Goal: Information Seeking & Learning: Learn about a topic

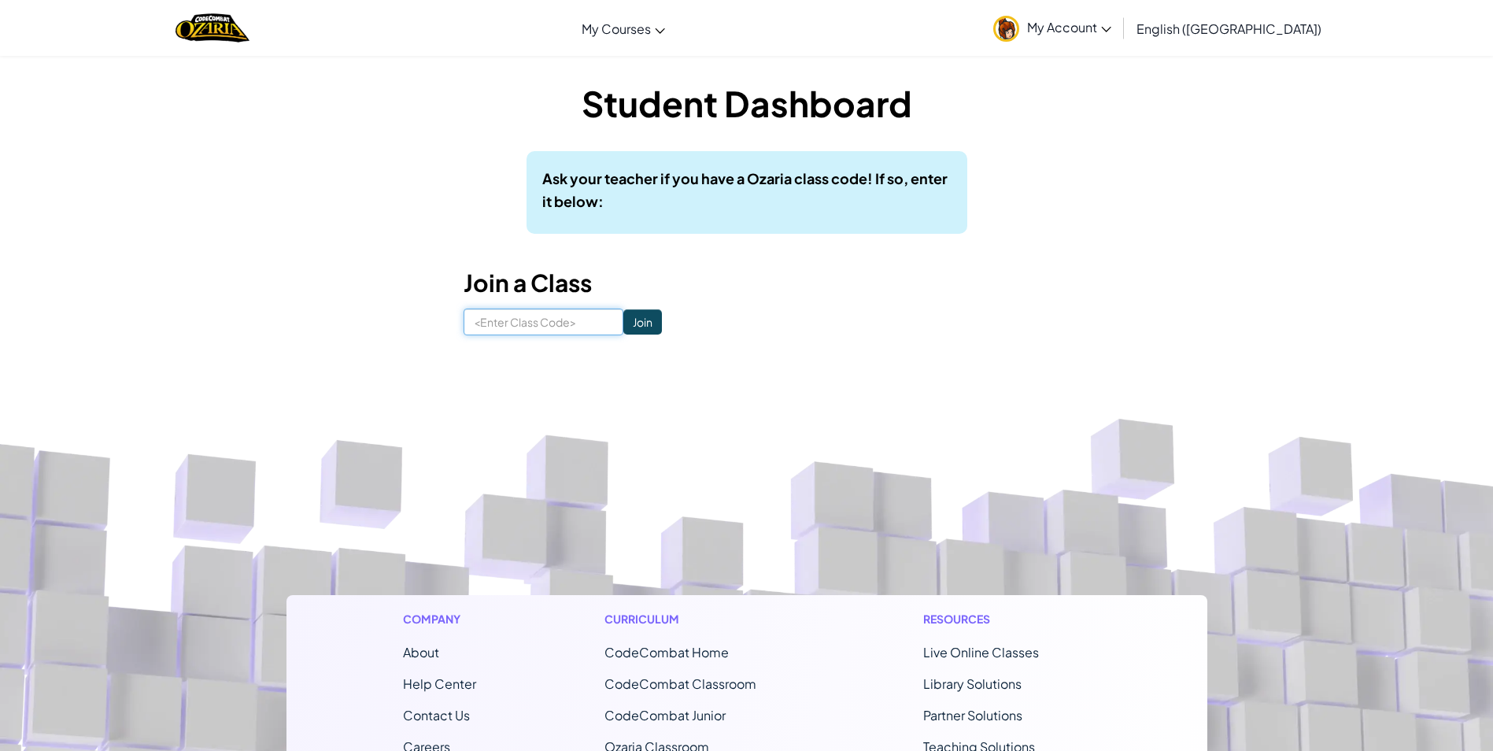
click at [571, 319] on input at bounding box center [544, 321] width 160 height 27
type input "SleepDownBean"
click at [623, 325] on input "Join" at bounding box center [642, 321] width 39 height 25
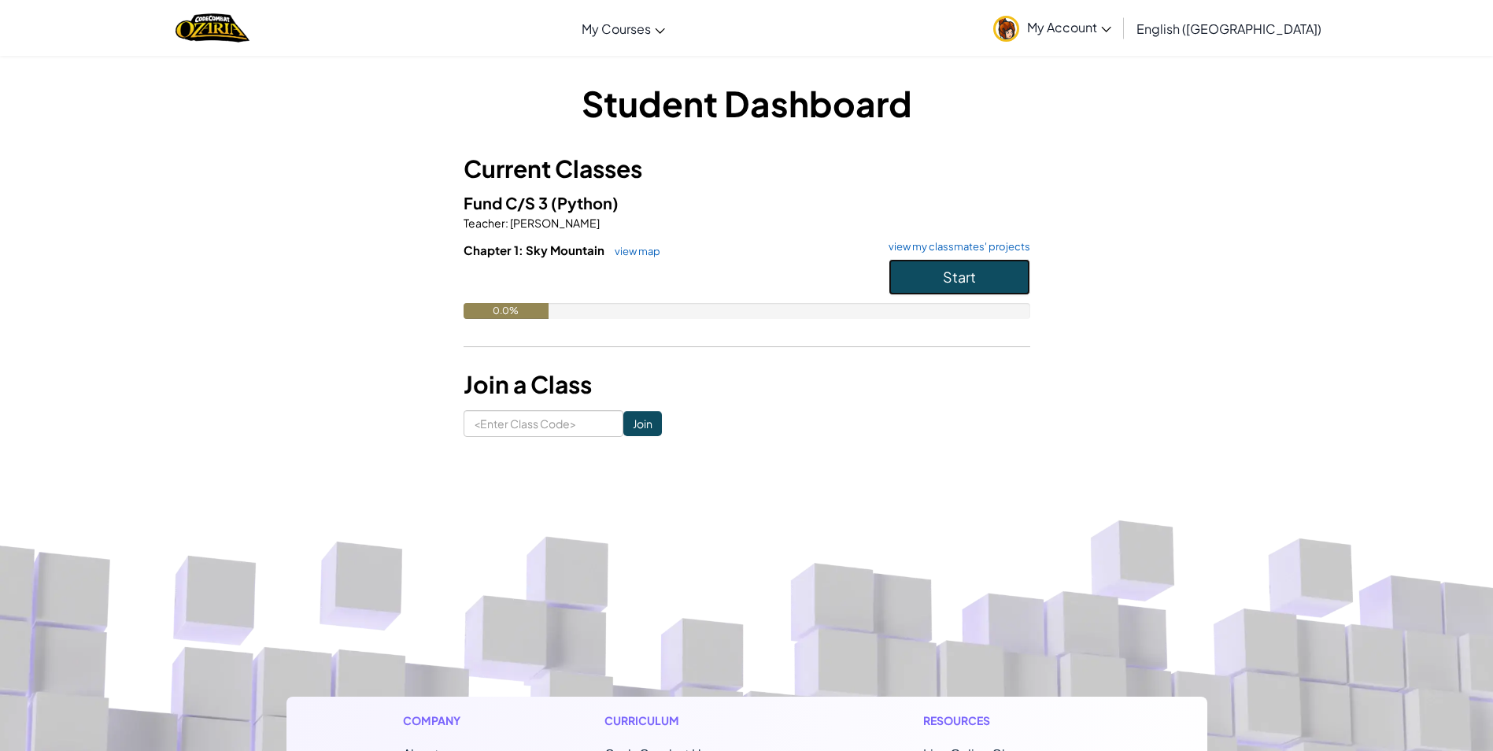
click at [955, 274] on span "Start" at bounding box center [959, 277] width 33 height 18
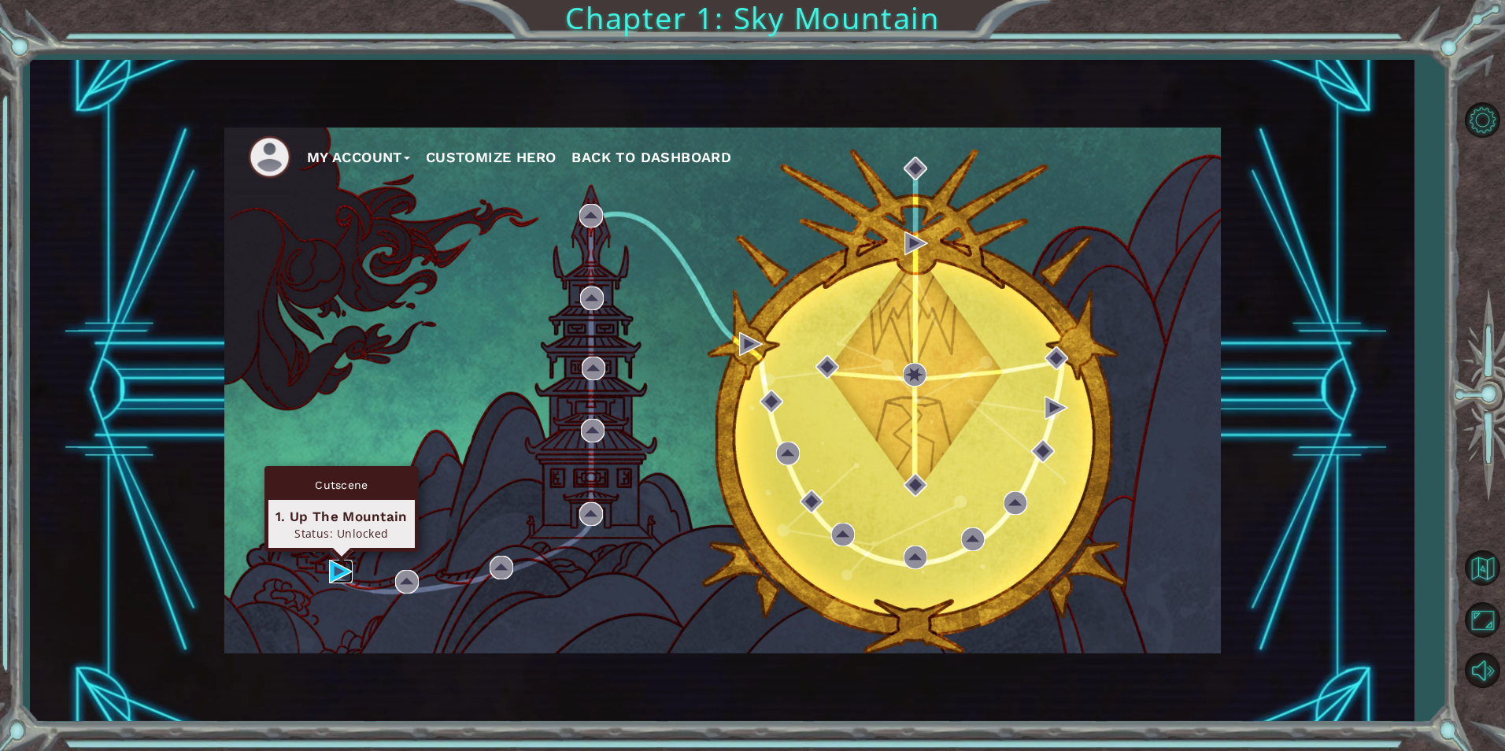
click at [342, 567] on img at bounding box center [341, 572] width 24 height 24
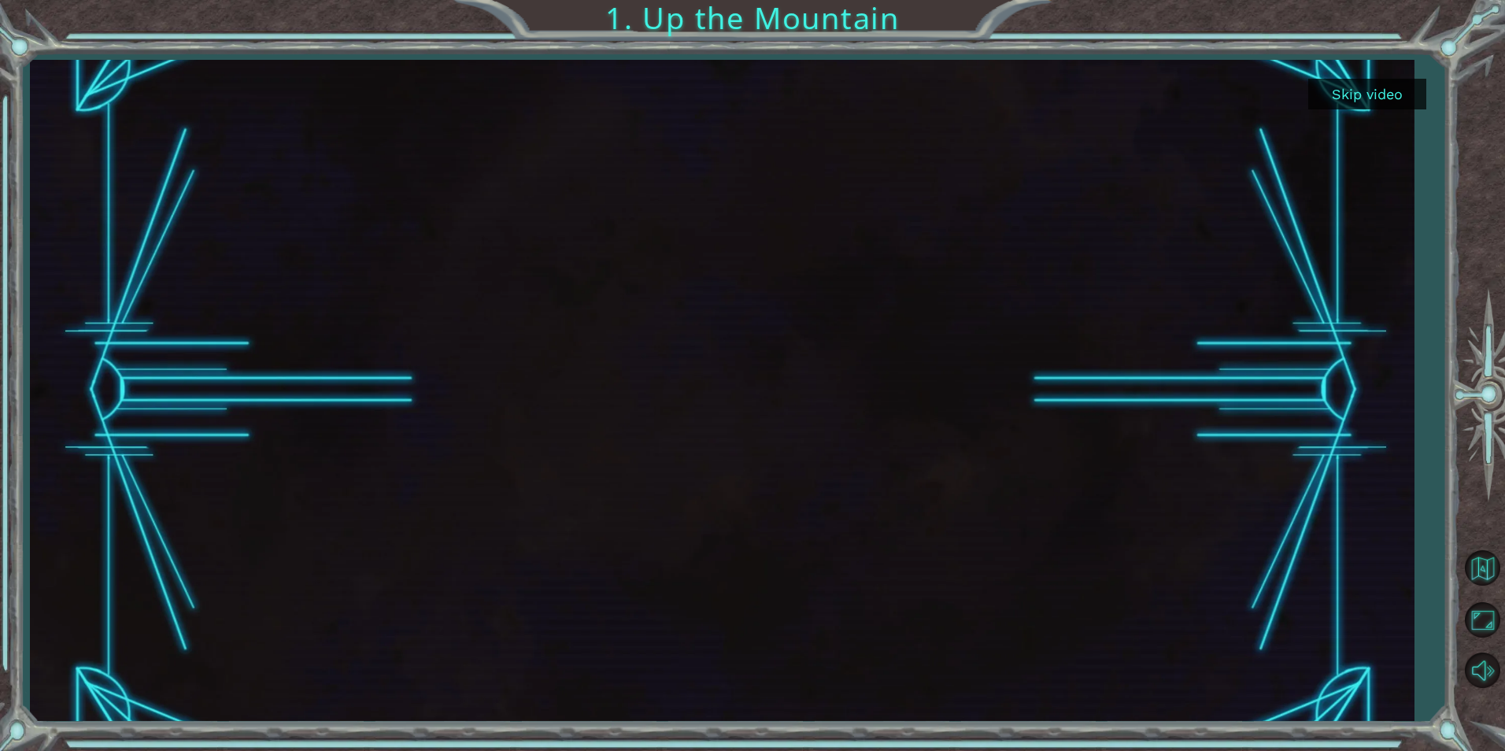
click at [1349, 94] on button "Skip video" at bounding box center [1367, 94] width 118 height 31
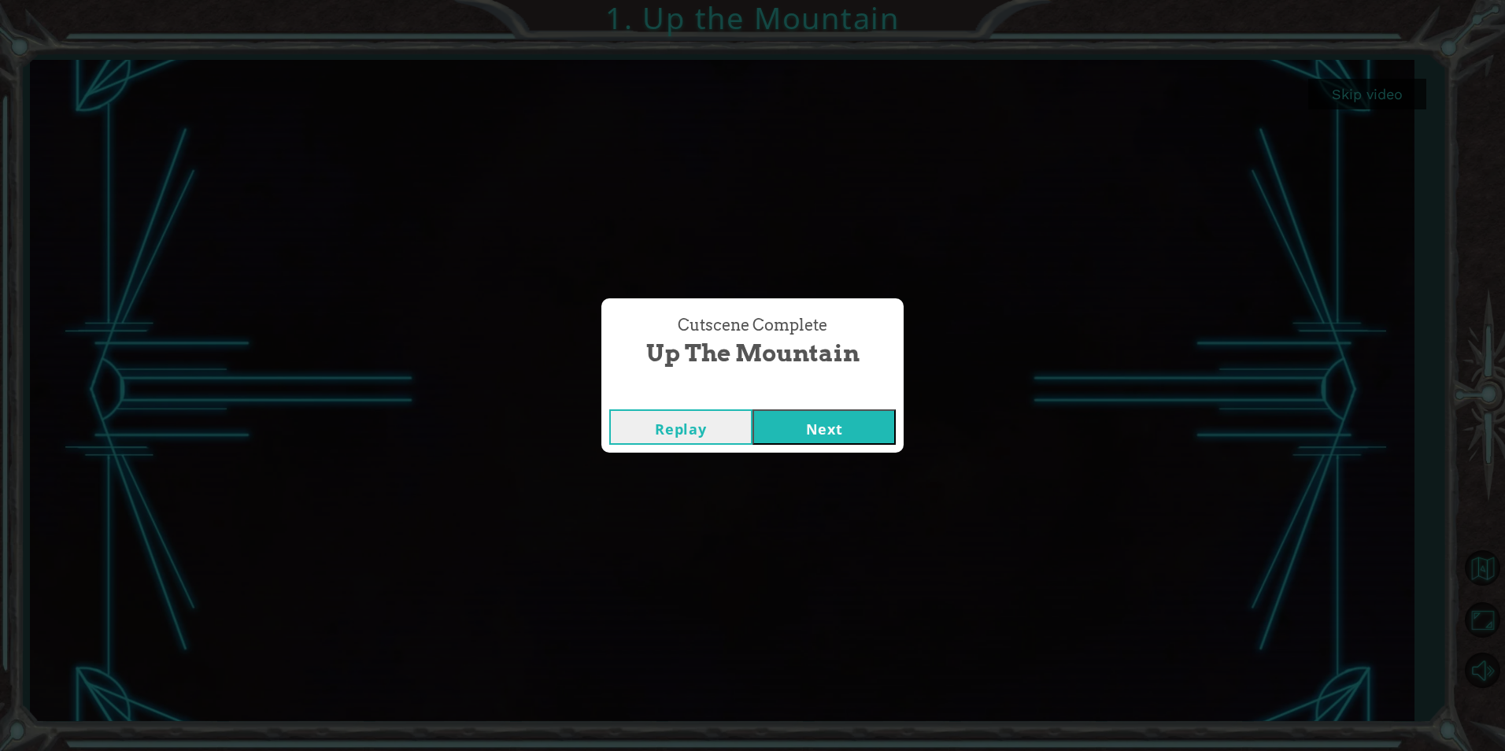
click at [792, 426] on button "Next" at bounding box center [823, 426] width 143 height 35
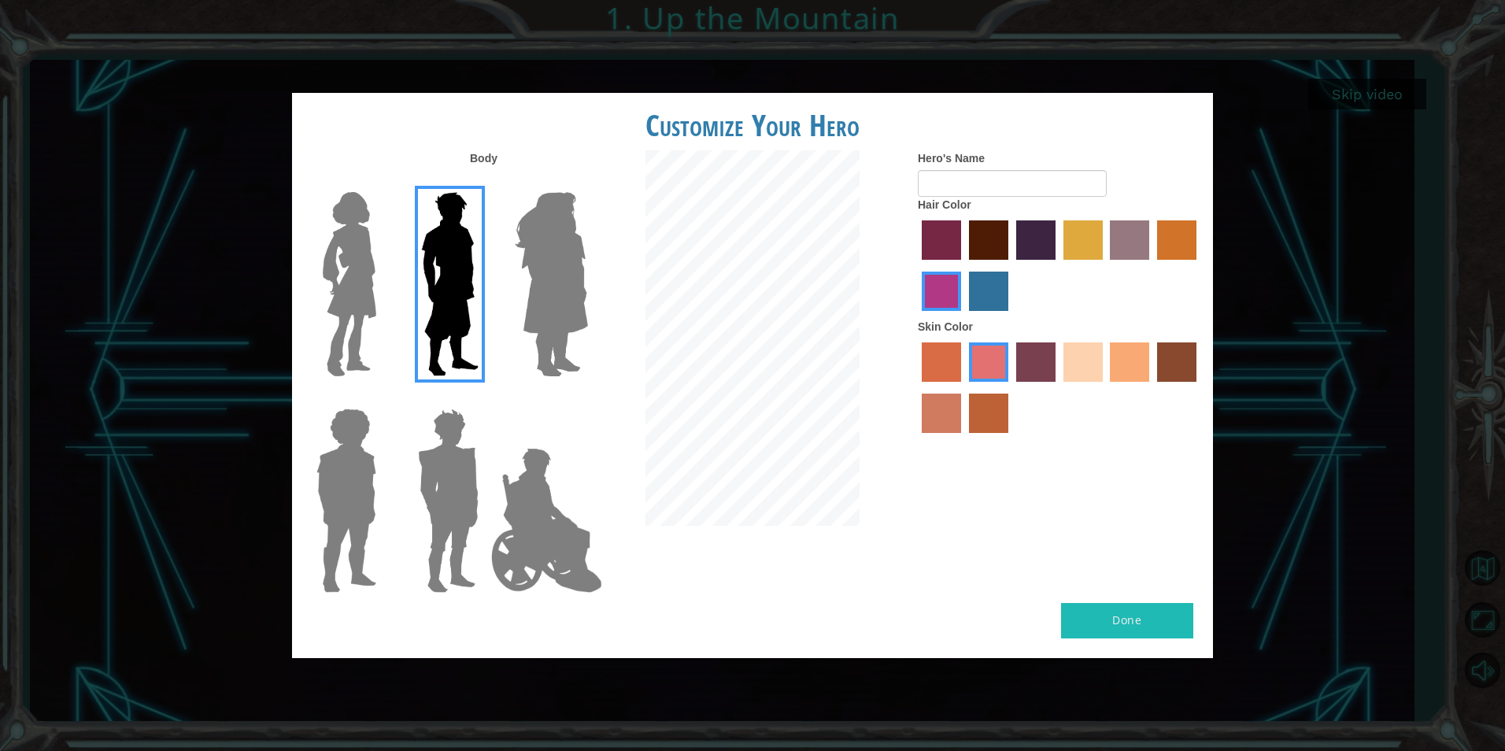
click at [1107, 623] on button "Done" at bounding box center [1127, 620] width 132 height 35
type input "yes"
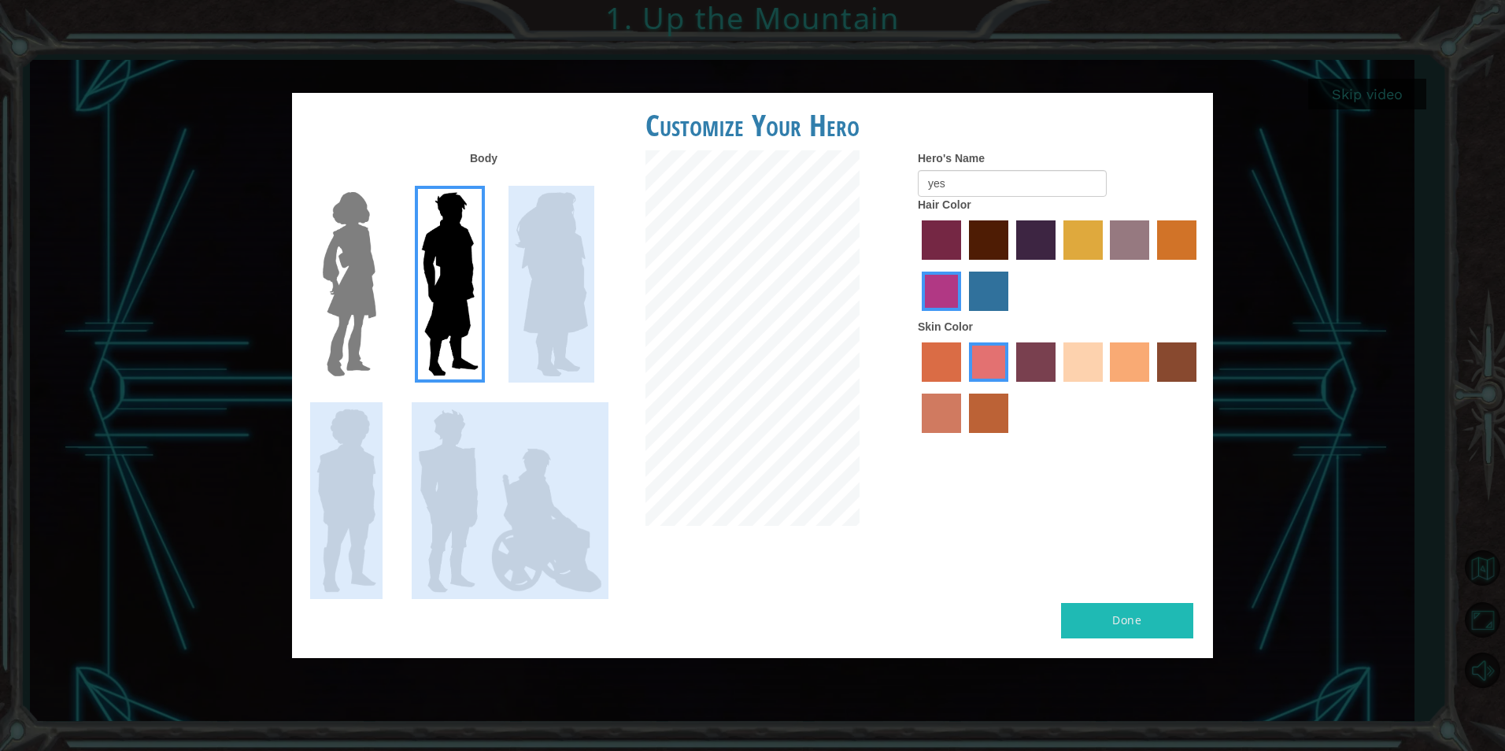
click at [596, 233] on div "Body Hero's Name yes Hair Color Skin Color" at bounding box center [752, 376] width 921 height 452
drag, startPoint x: 596, startPoint y: 233, endPoint x: 567, endPoint y: 242, distance: 30.6
click at [567, 242] on img at bounding box center [551, 284] width 86 height 197
click at [587, 182] on input "Hero Amethyst" at bounding box center [587, 182] width 0 height 0
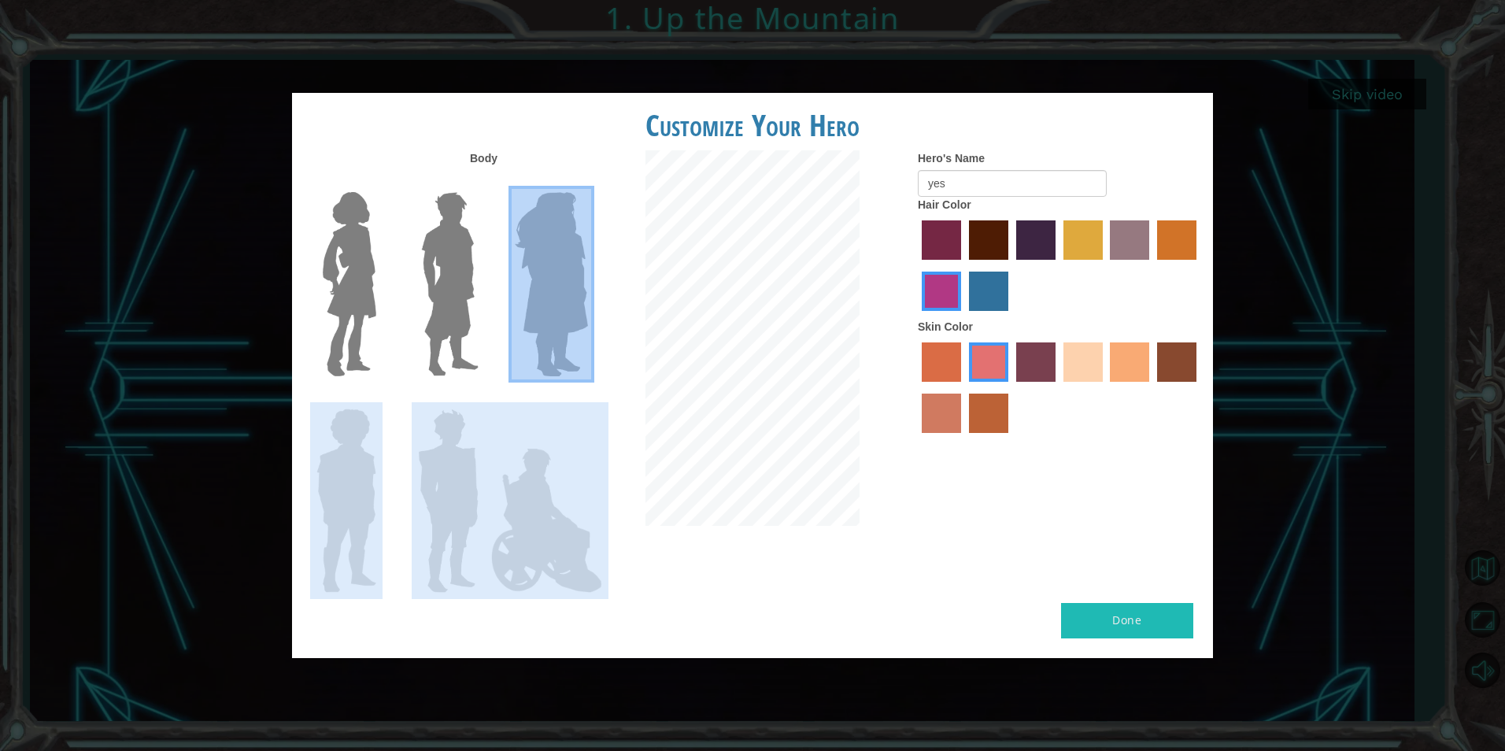
click at [1125, 628] on button "Done" at bounding box center [1127, 620] width 132 height 35
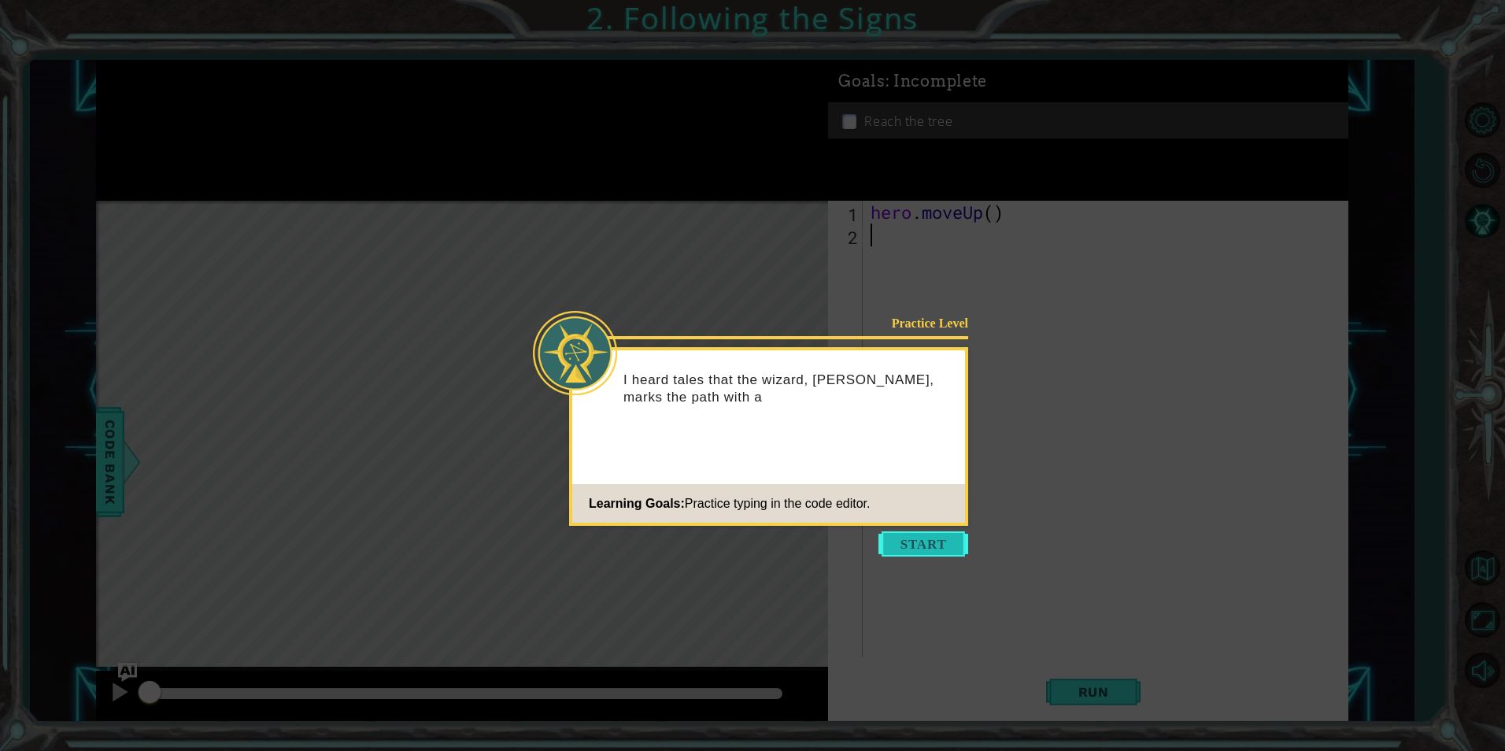
click at [933, 542] on button "Start" at bounding box center [923, 543] width 90 height 25
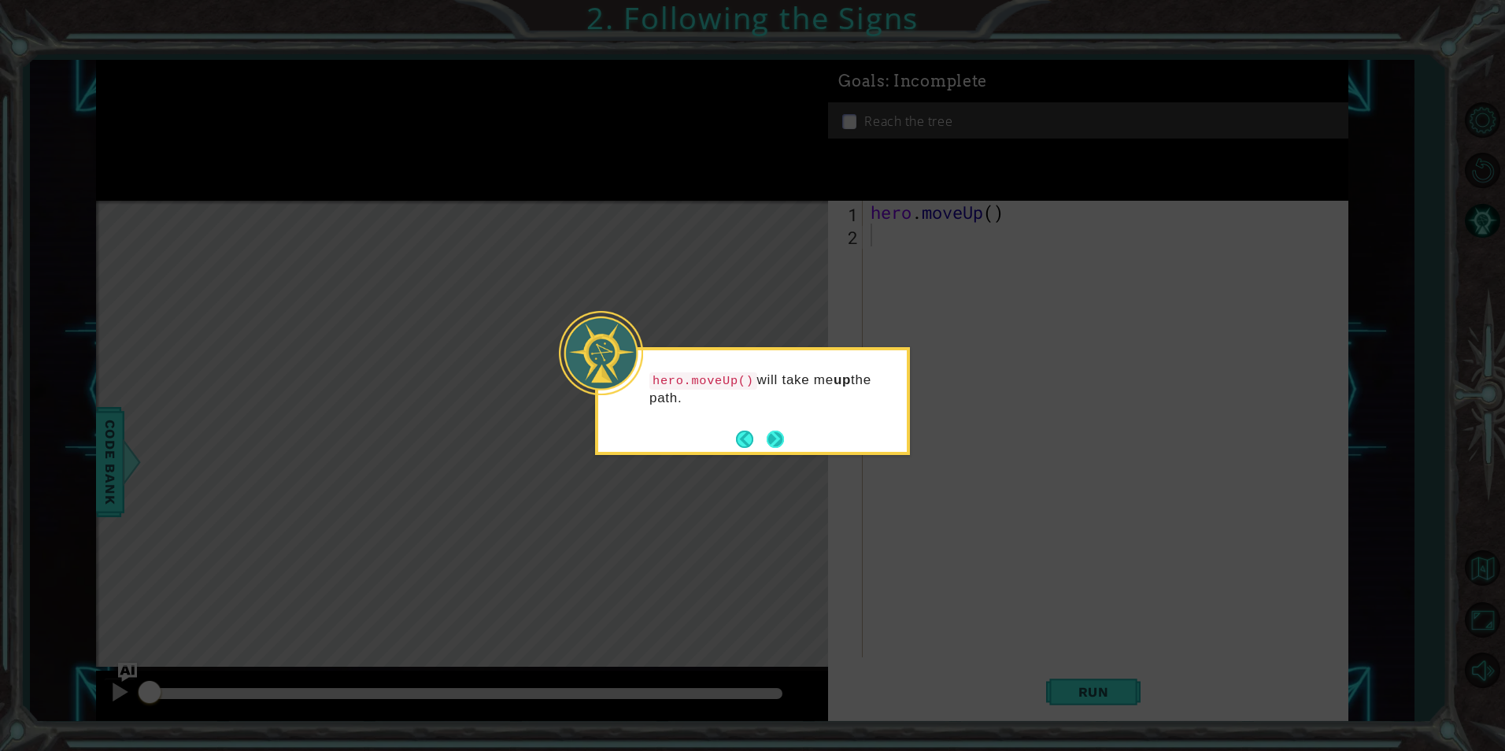
click at [777, 435] on button "Next" at bounding box center [774, 438] width 17 height 17
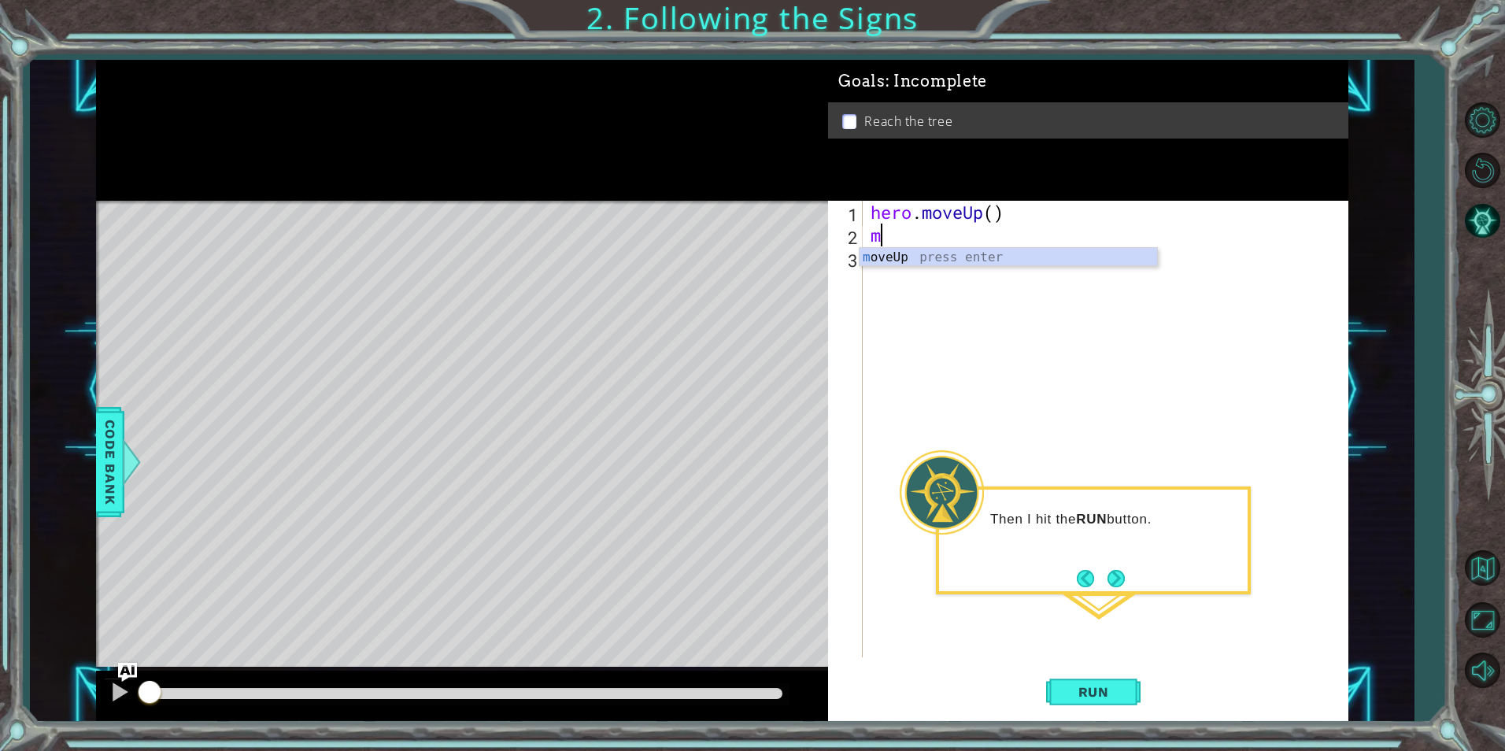
type textarea "mup"
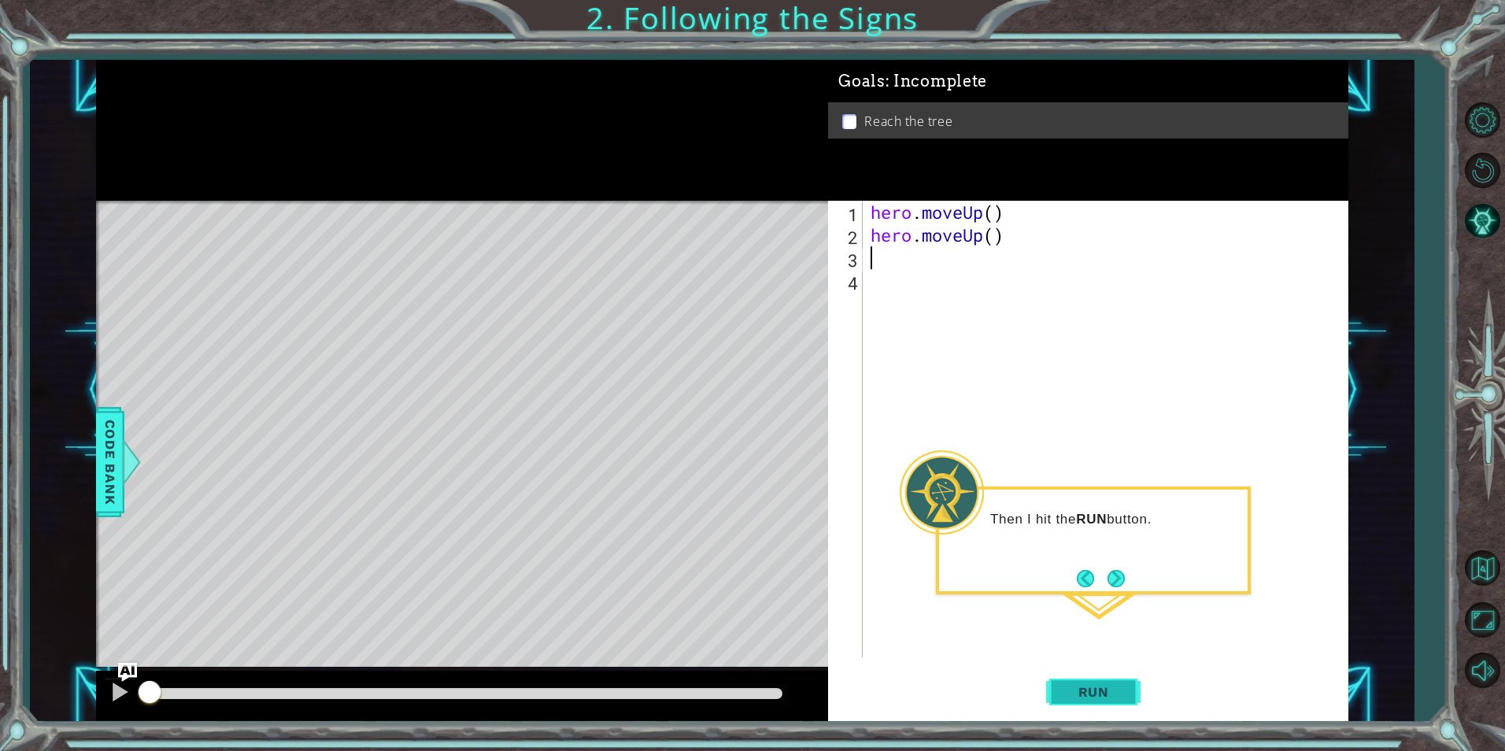
click at [1102, 688] on span "Run" at bounding box center [1093, 692] width 62 height 16
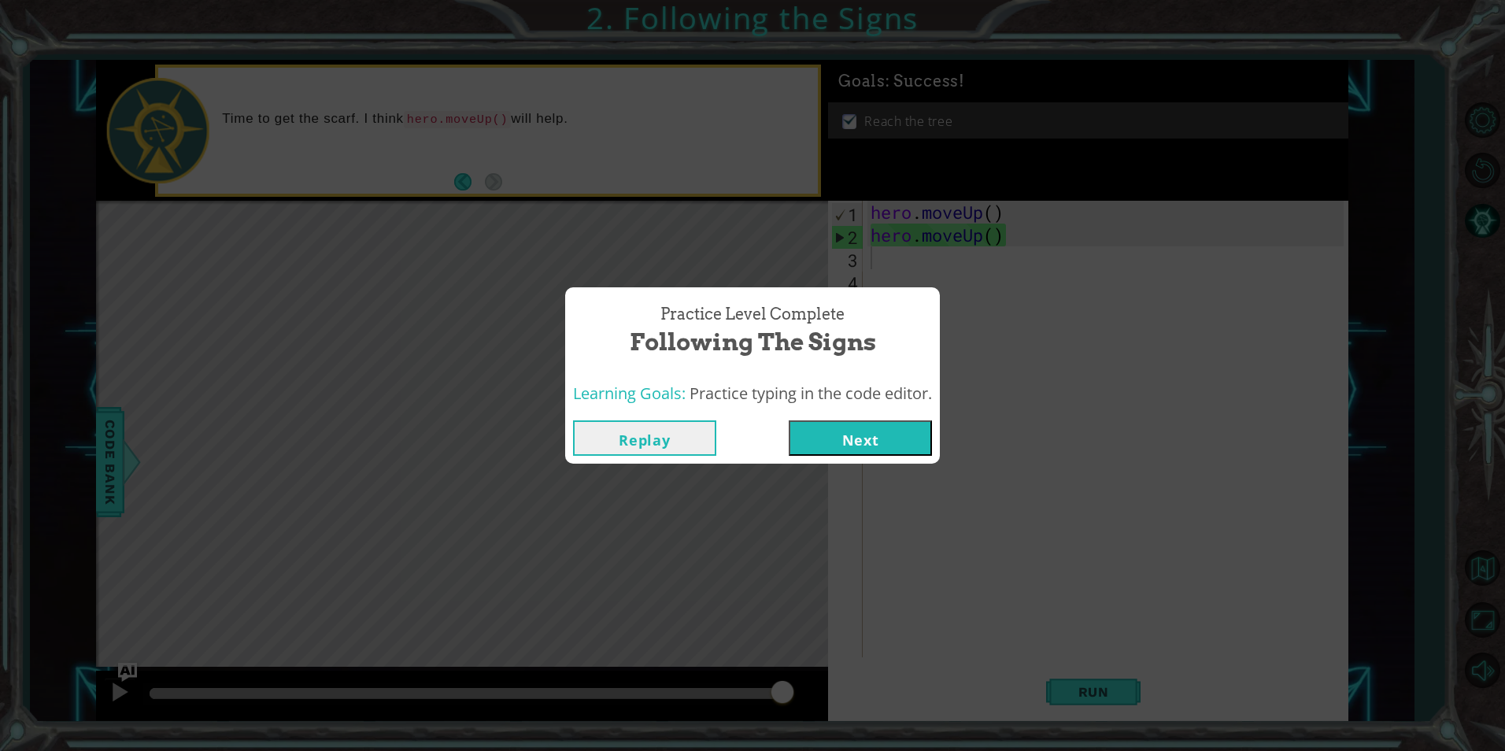
click at [894, 432] on button "Next" at bounding box center [860, 437] width 143 height 35
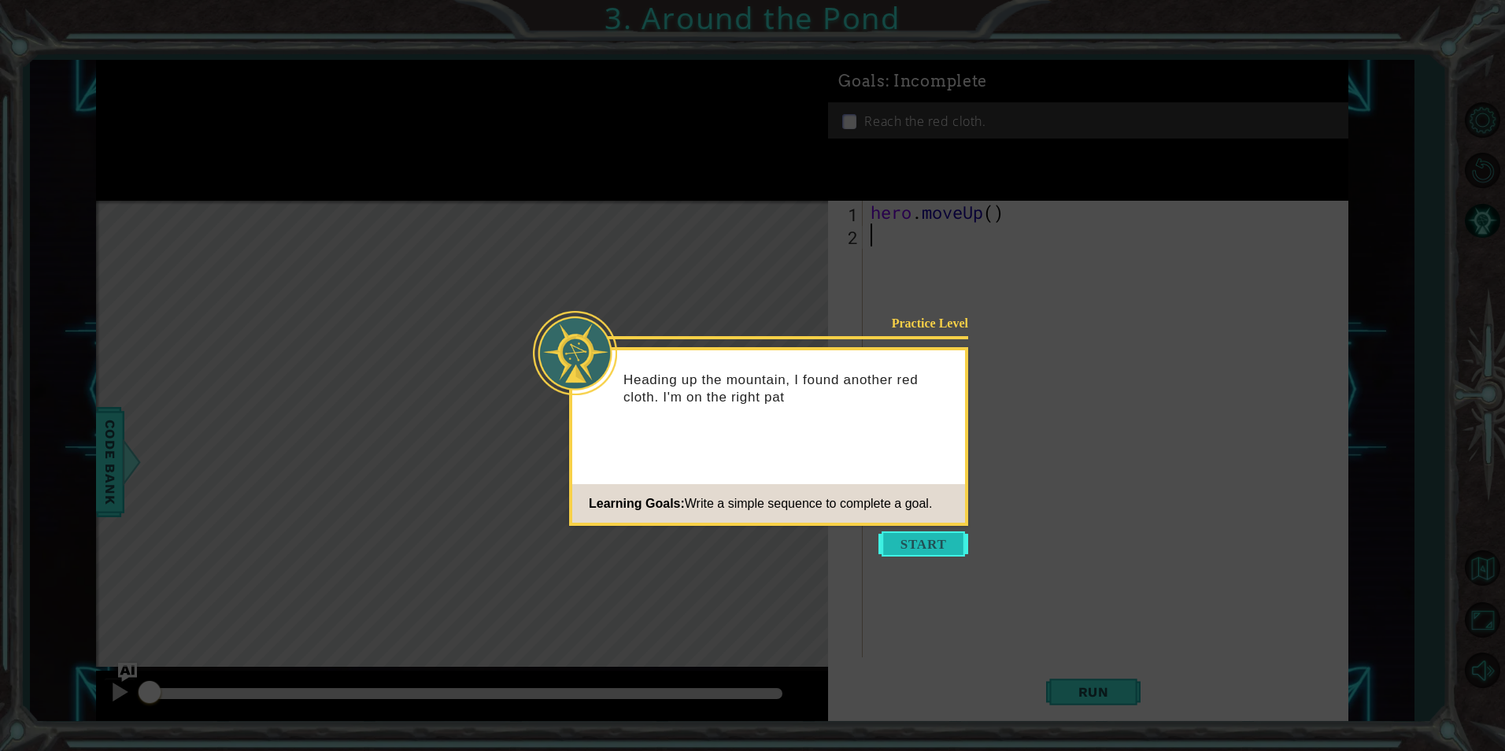
click at [937, 535] on button "Start" at bounding box center [923, 543] width 90 height 25
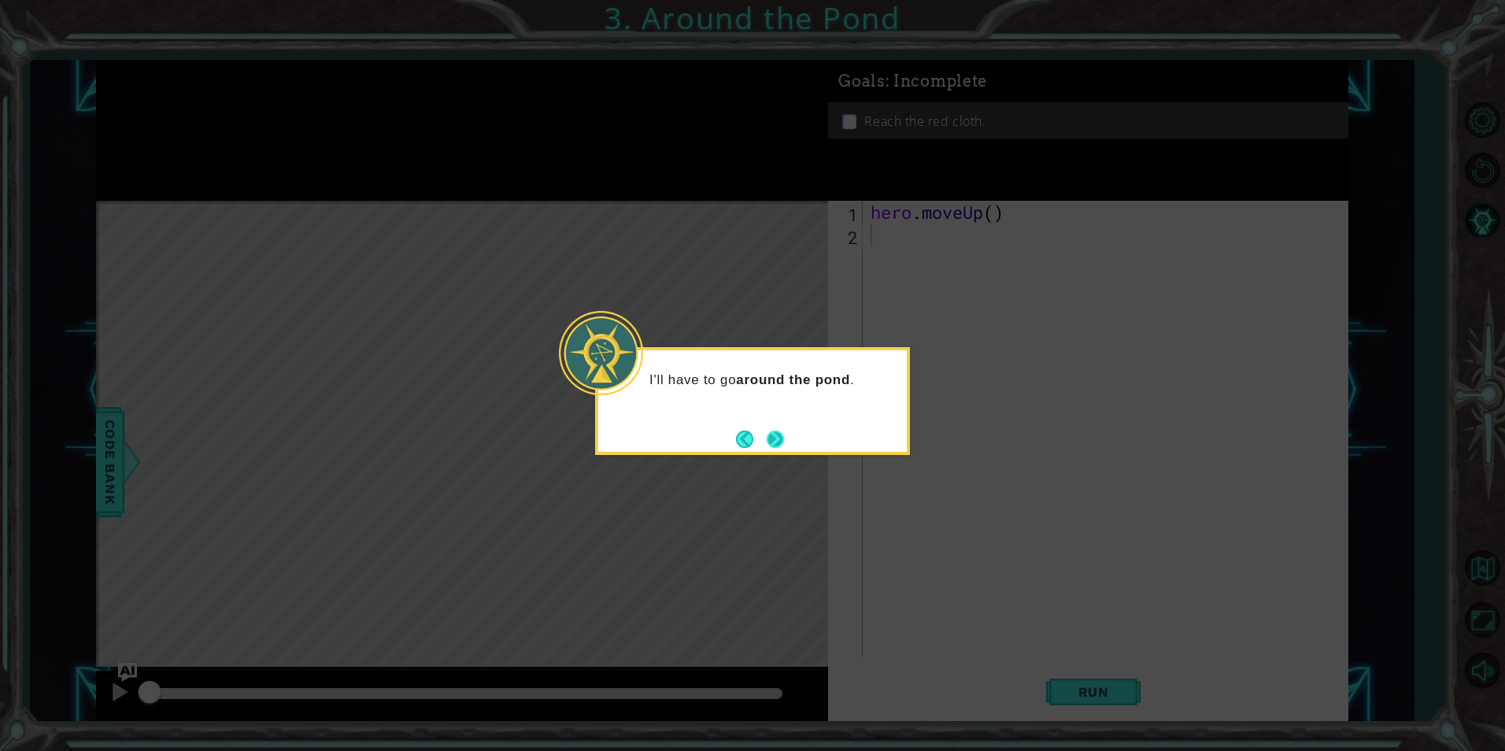
click at [770, 432] on button "Next" at bounding box center [774, 438] width 17 height 17
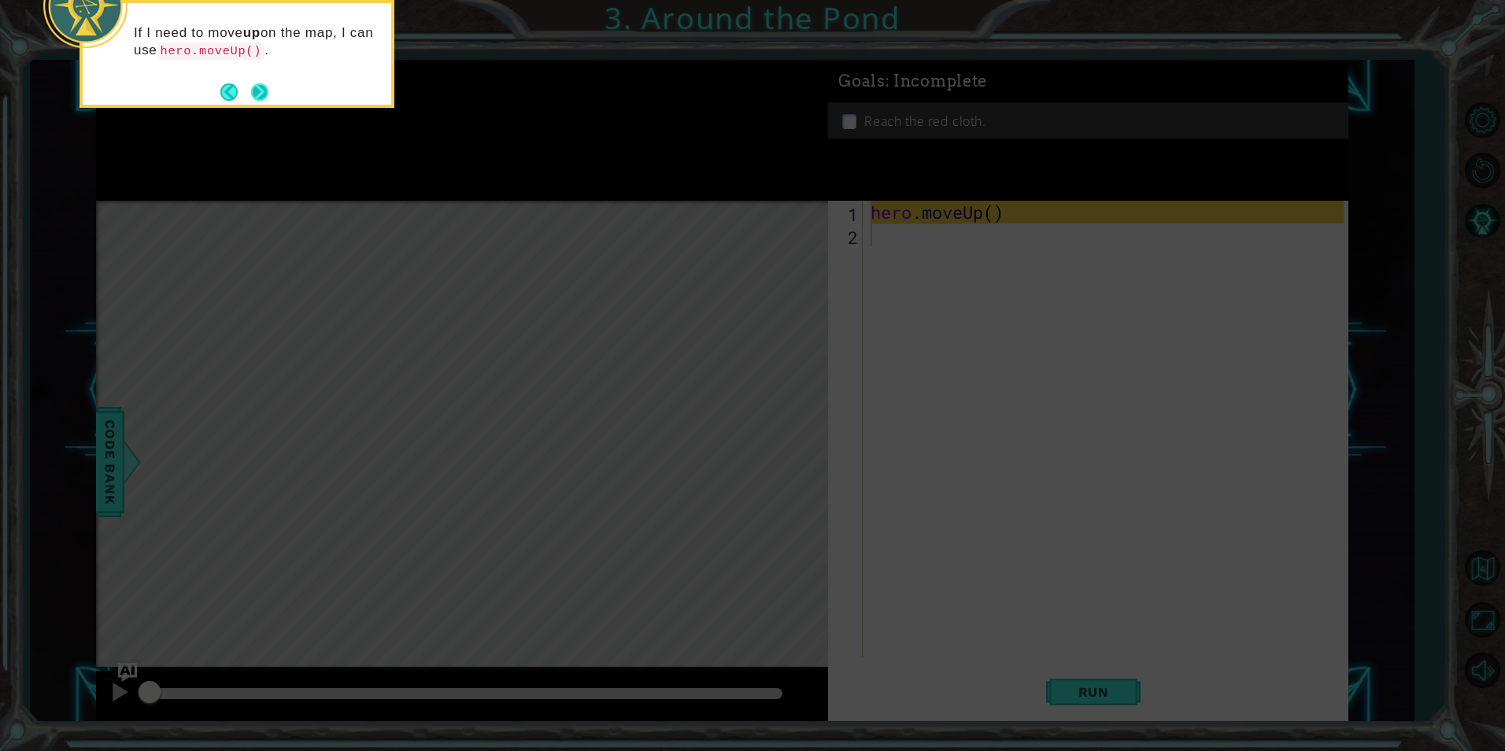
click at [257, 100] on button "Next" at bounding box center [259, 91] width 17 height 17
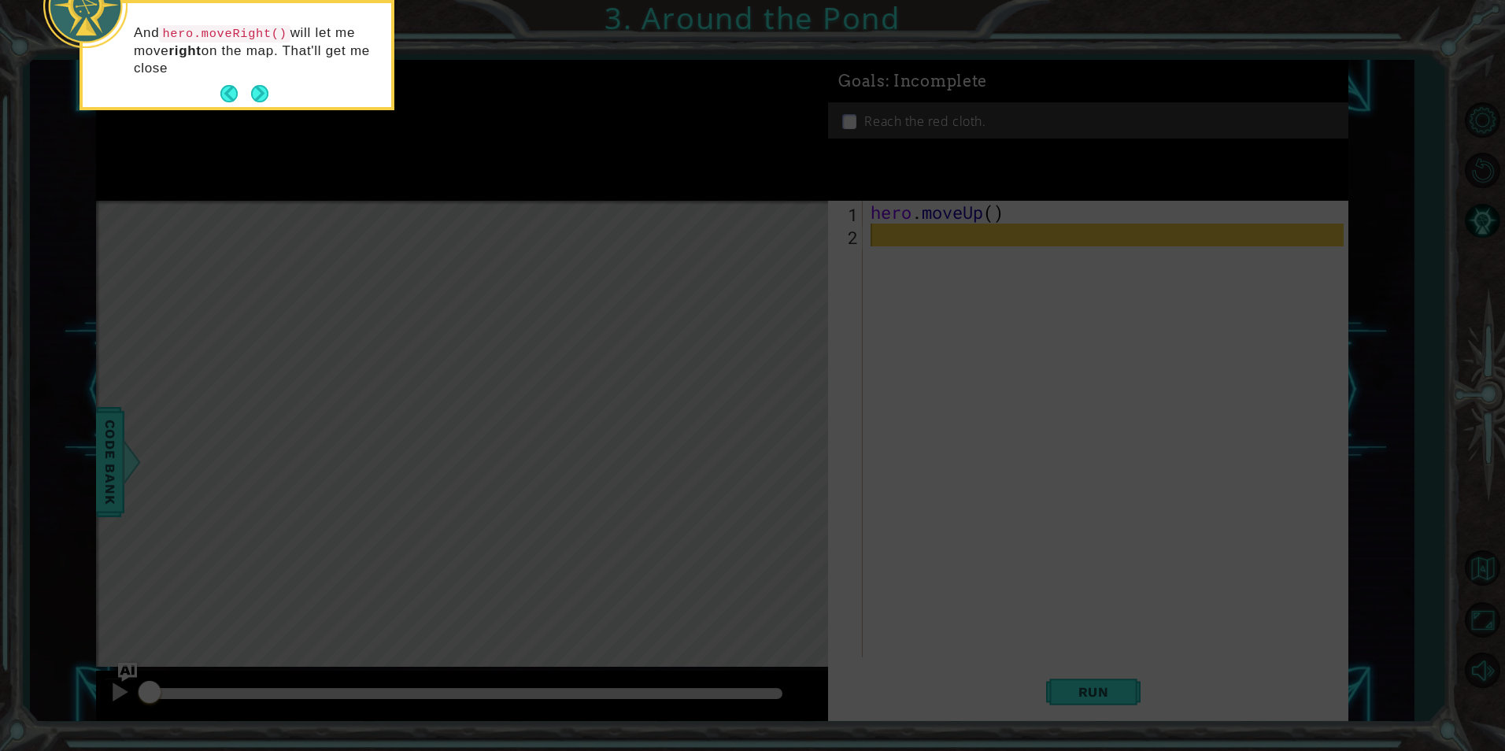
click at [257, 100] on button "Next" at bounding box center [259, 93] width 17 height 17
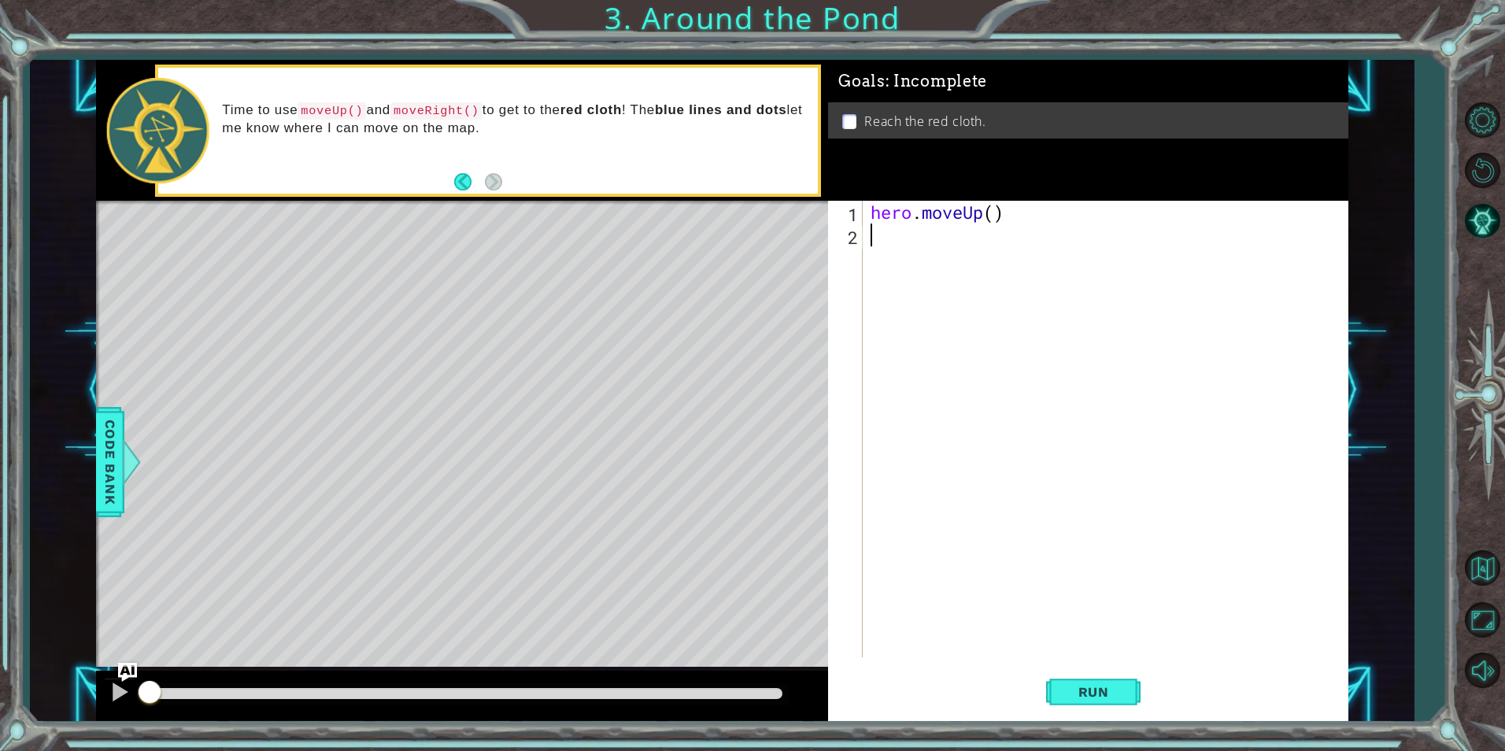
type textarea "up"
type textarea "ri"
type textarea "up"
click at [1108, 691] on span "Run" at bounding box center [1093, 692] width 62 height 16
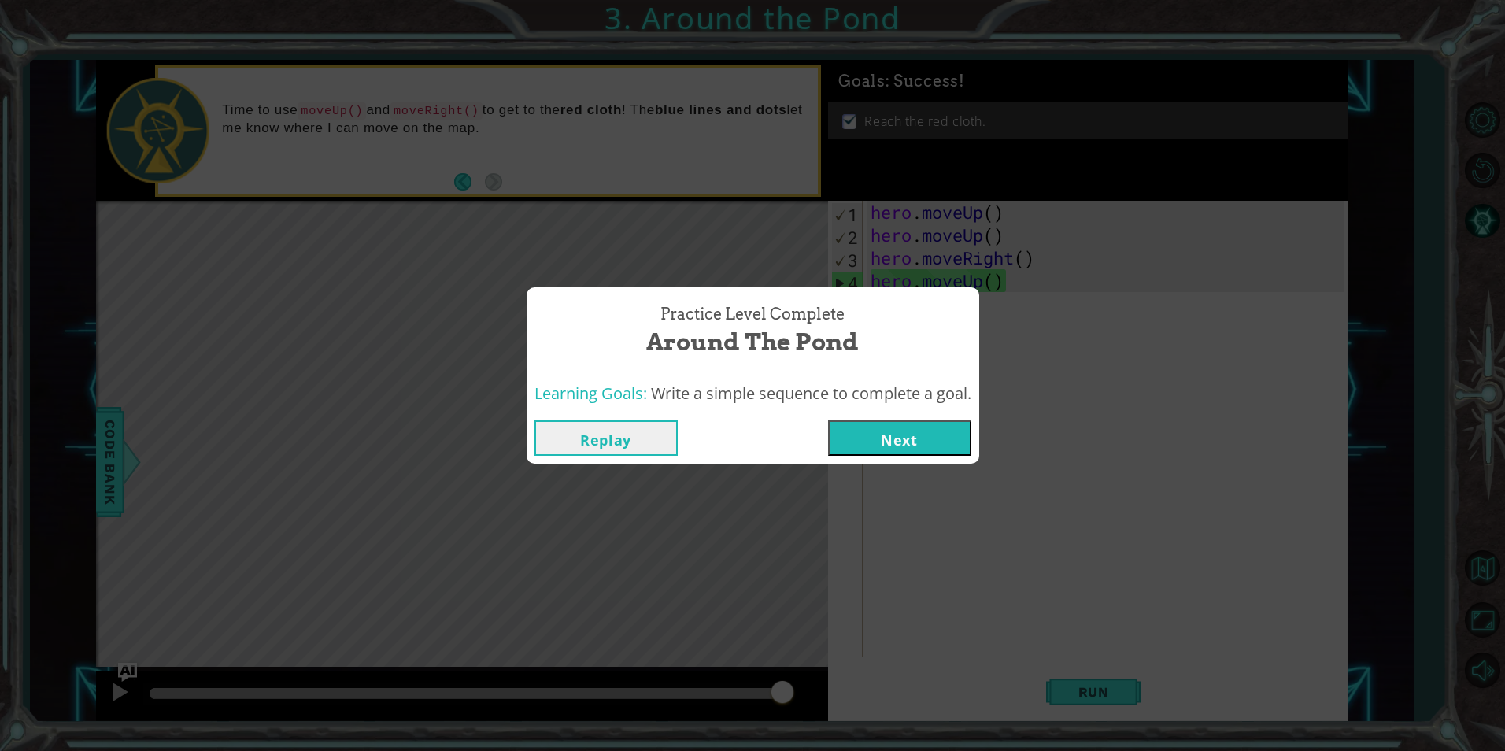
click at [874, 426] on button "Next" at bounding box center [899, 437] width 143 height 35
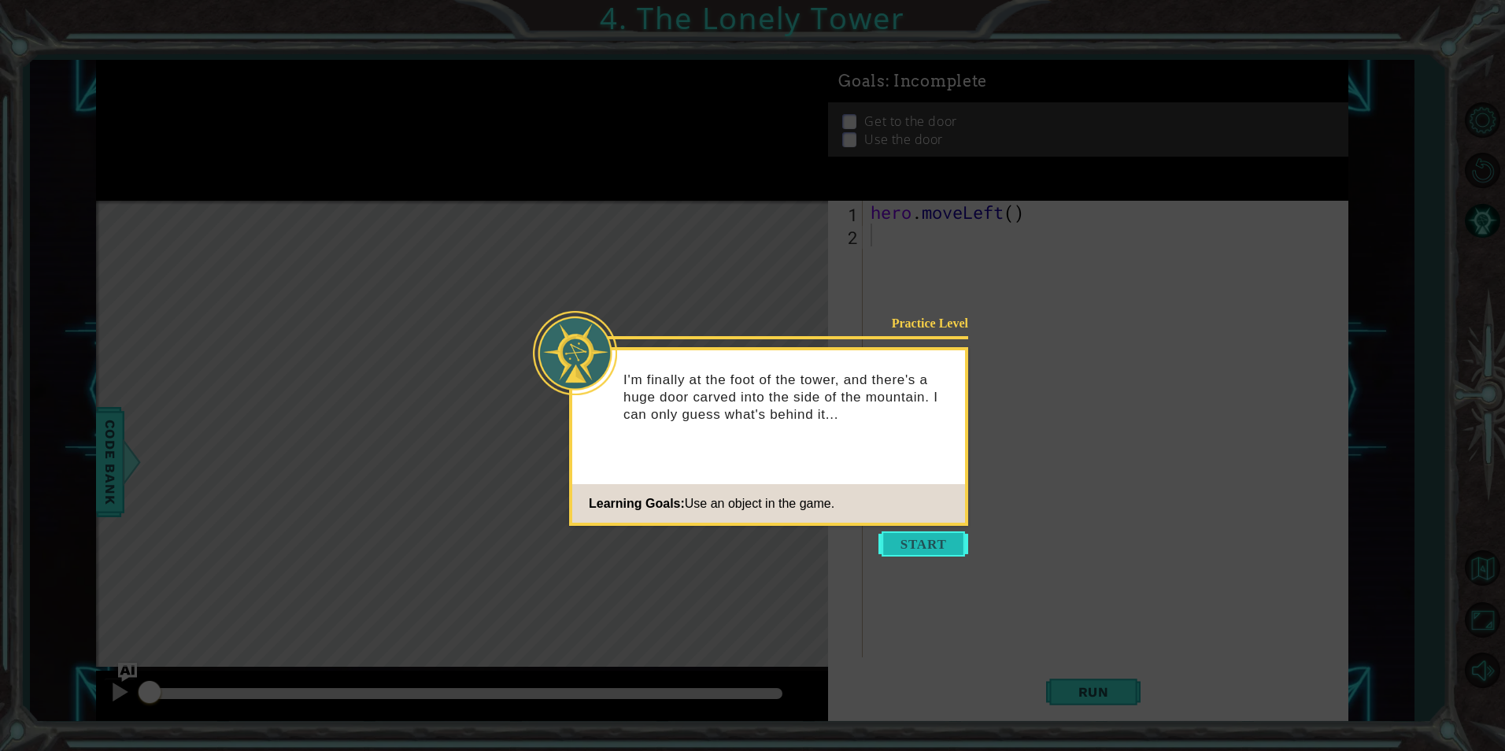
click at [897, 544] on button "Start" at bounding box center [923, 543] width 90 height 25
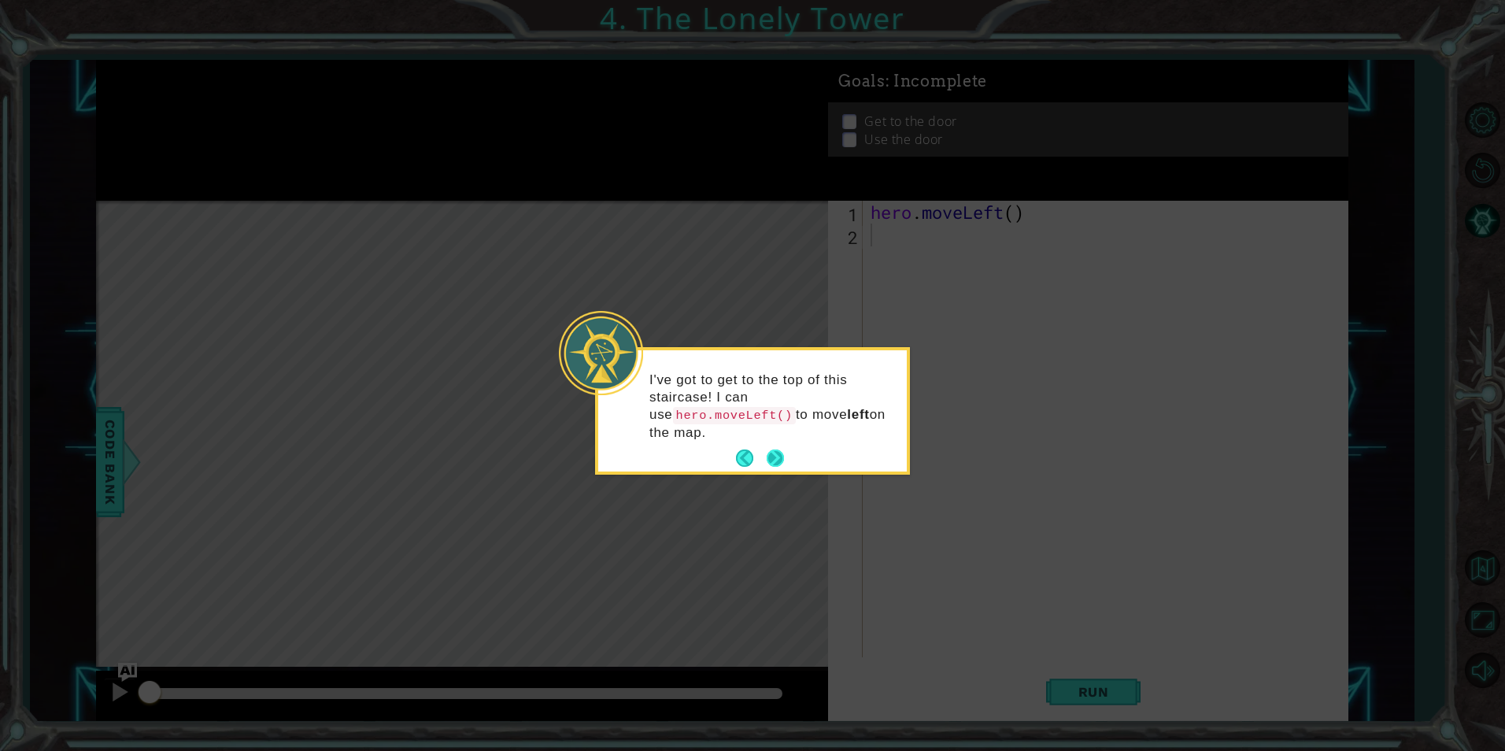
click at [776, 449] on button "Next" at bounding box center [774, 457] width 17 height 17
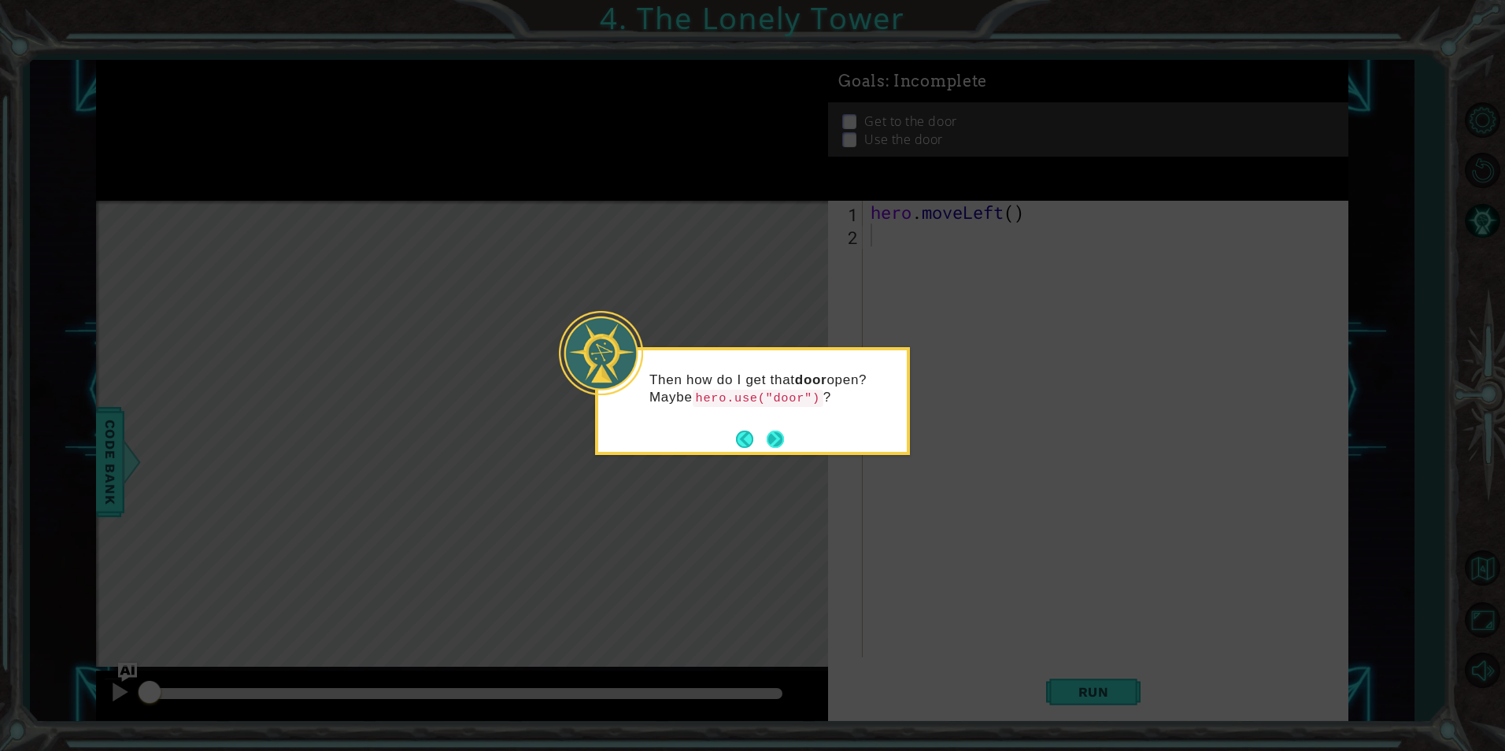
click at [780, 436] on button "Next" at bounding box center [774, 438] width 17 height 17
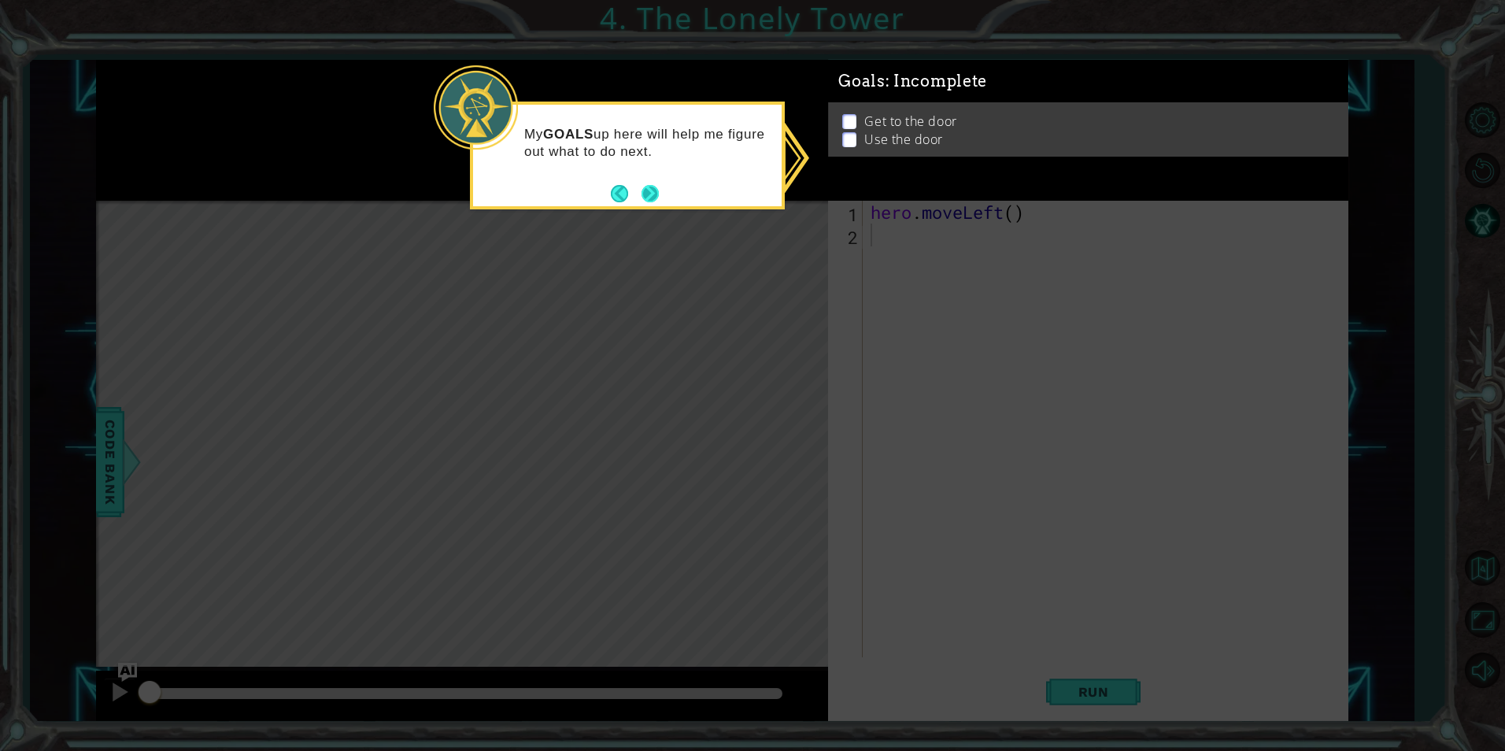
click at [647, 201] on button "Next" at bounding box center [649, 193] width 17 height 17
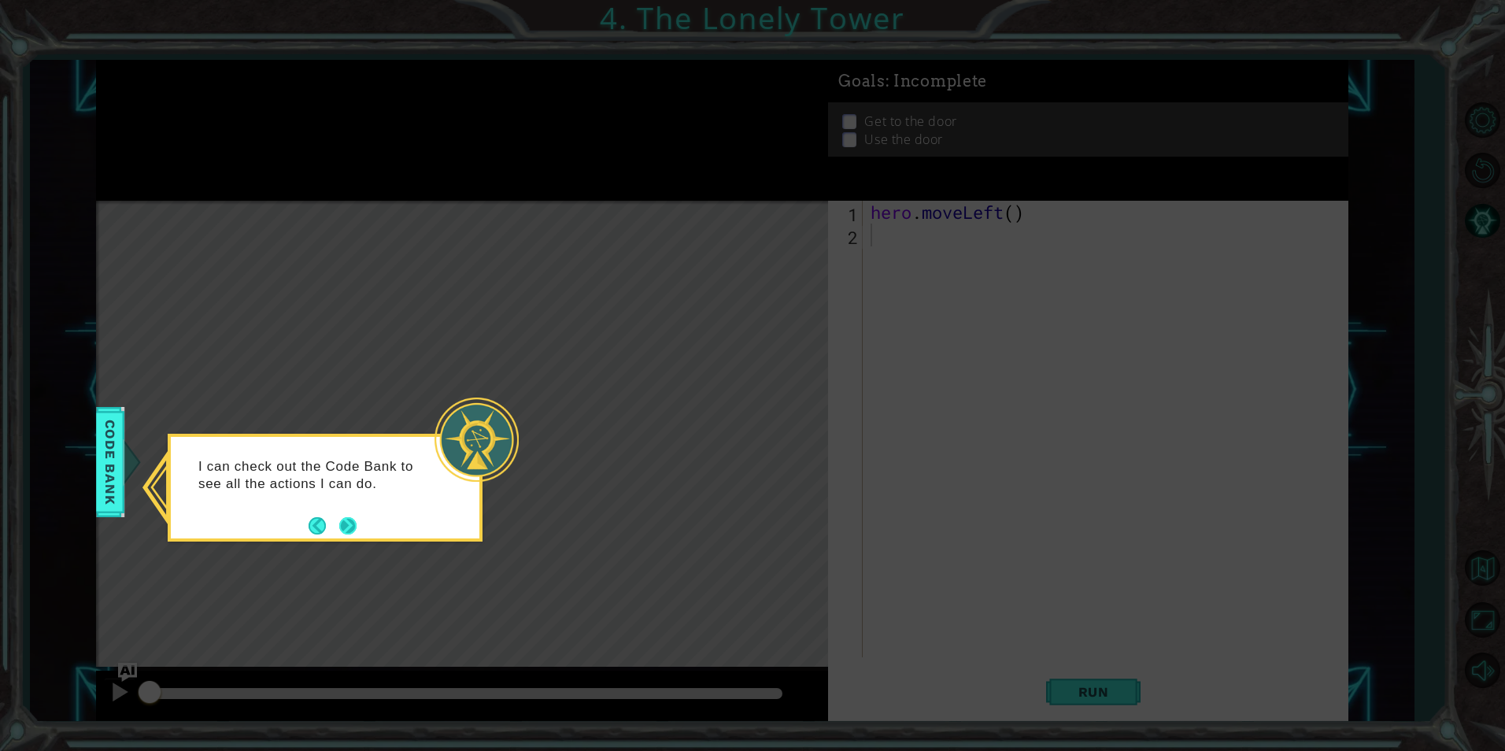
click at [341, 526] on button "Next" at bounding box center [347, 525] width 17 height 17
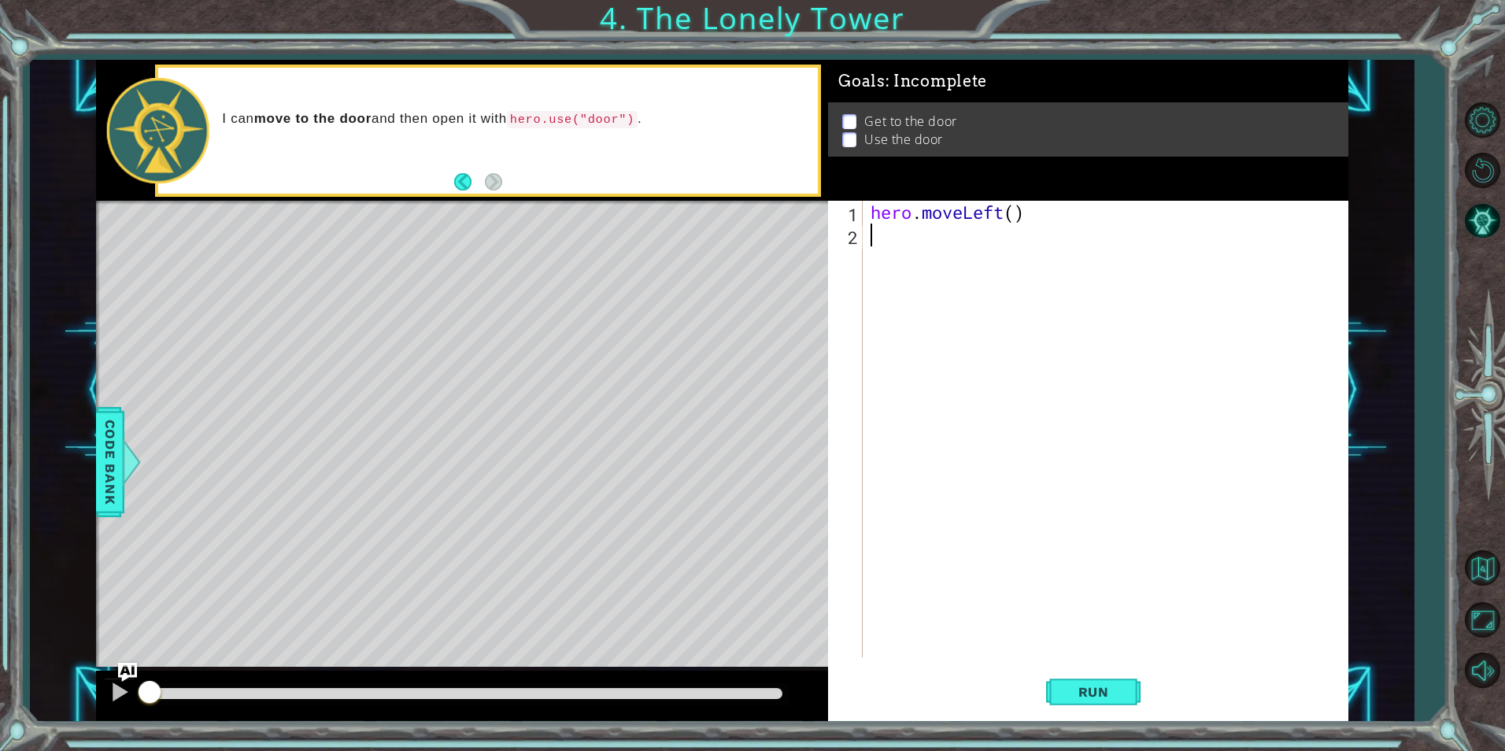
click at [1012, 209] on div "hero . moveLeft ( )" at bounding box center [1108, 452] width 483 height 502
type textarea "hero.moveLeft(2)"
click at [944, 239] on div "hero . moveLeft ( 2 )" at bounding box center [1108, 452] width 483 height 502
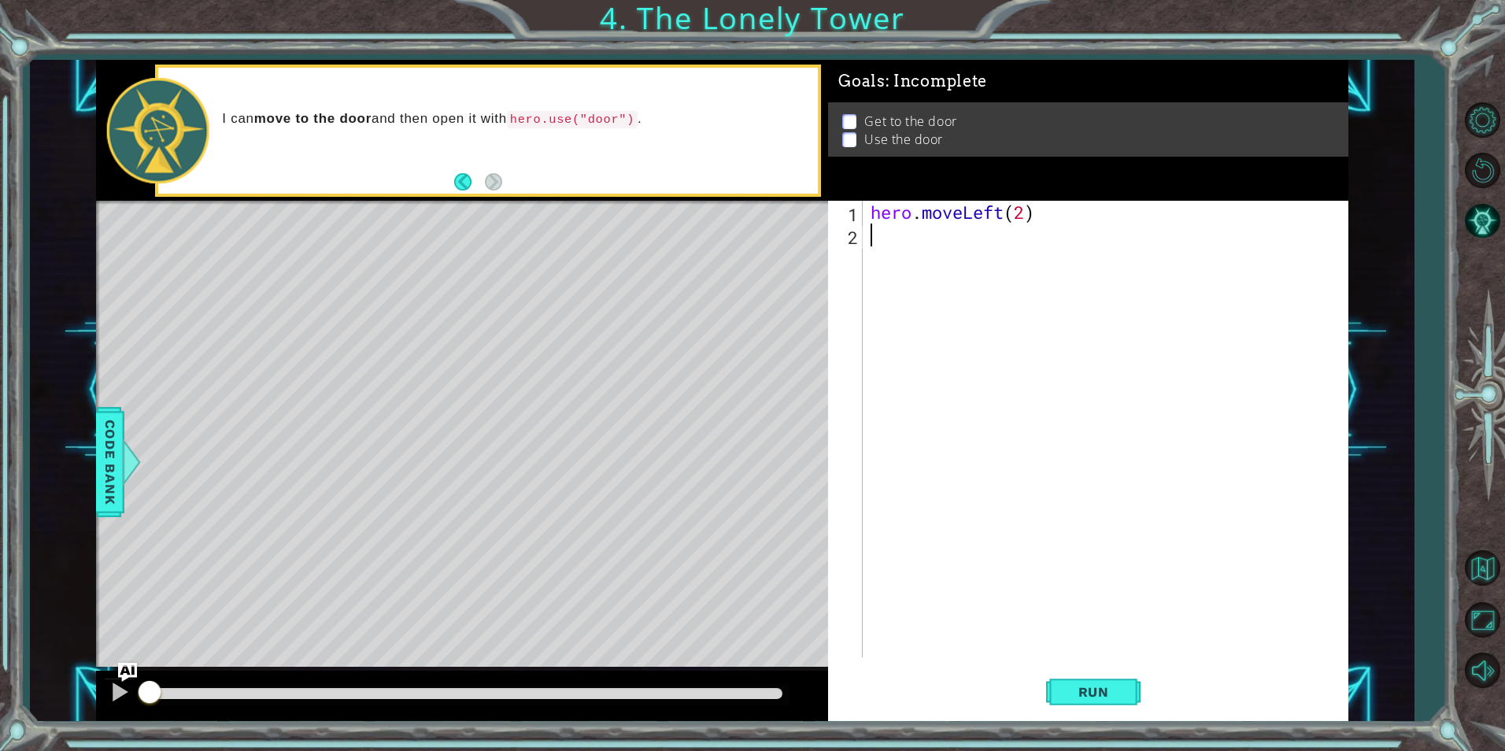
type textarea "up"
type textarea "hero.moveUp(2)"
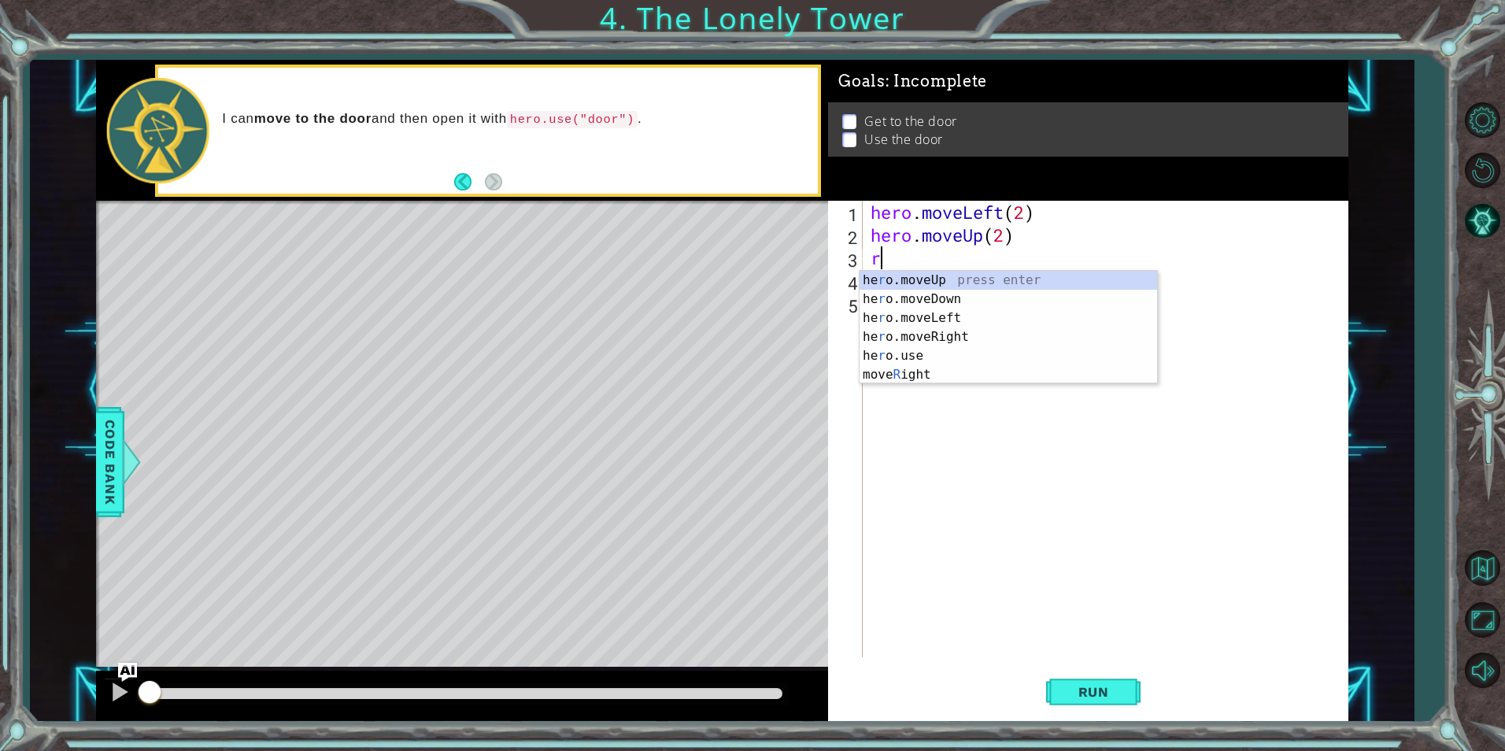
type textarea "ri"
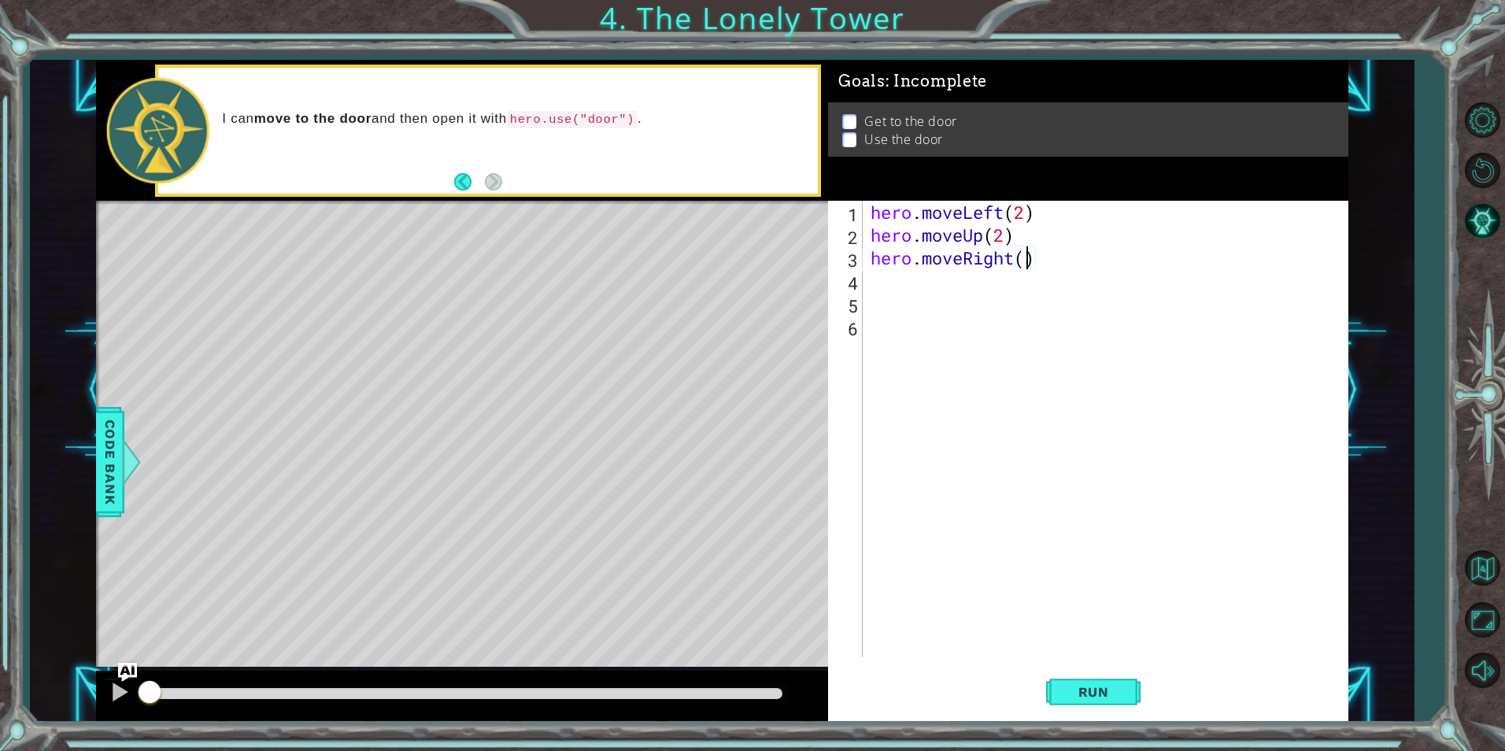
type textarea "hero.moveRight(2)"
click at [1084, 264] on div "hero . moveLeft ( 2 ) hero . moveUp ( 2 ) hero . moveRight ( 2 )" at bounding box center [1108, 452] width 483 height 502
click at [104, 441] on span "Code Bank" at bounding box center [107, 462] width 25 height 96
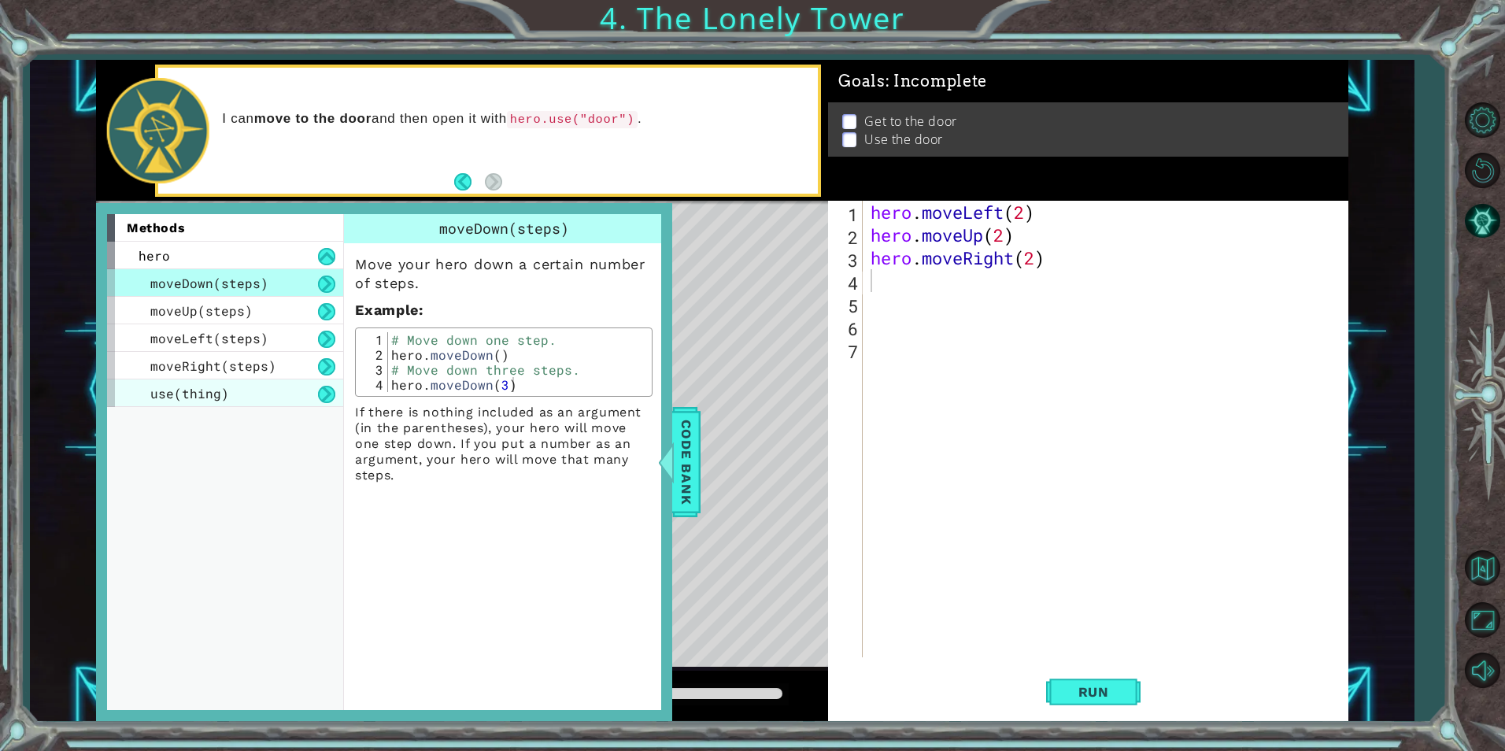
click at [198, 393] on span "use(thing)" at bounding box center [189, 393] width 79 height 17
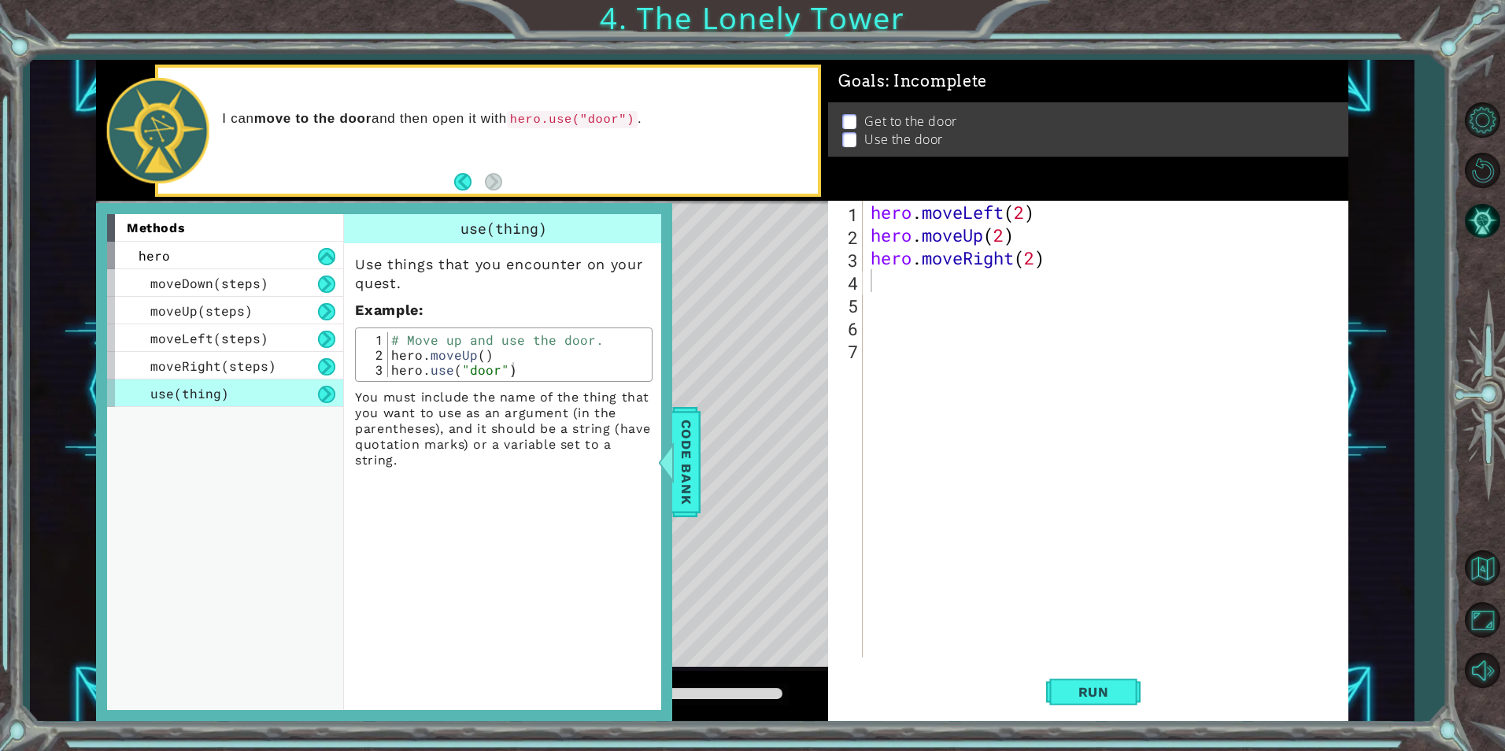
click at [913, 280] on div "hero . moveLeft ( 2 ) hero . moveUp ( 2 ) hero . moveRight ( 2 )" at bounding box center [1108, 452] width 483 height 502
type textarea "hero.use("door")"
click at [695, 452] on span "Code Bank" at bounding box center [683, 462] width 25 height 96
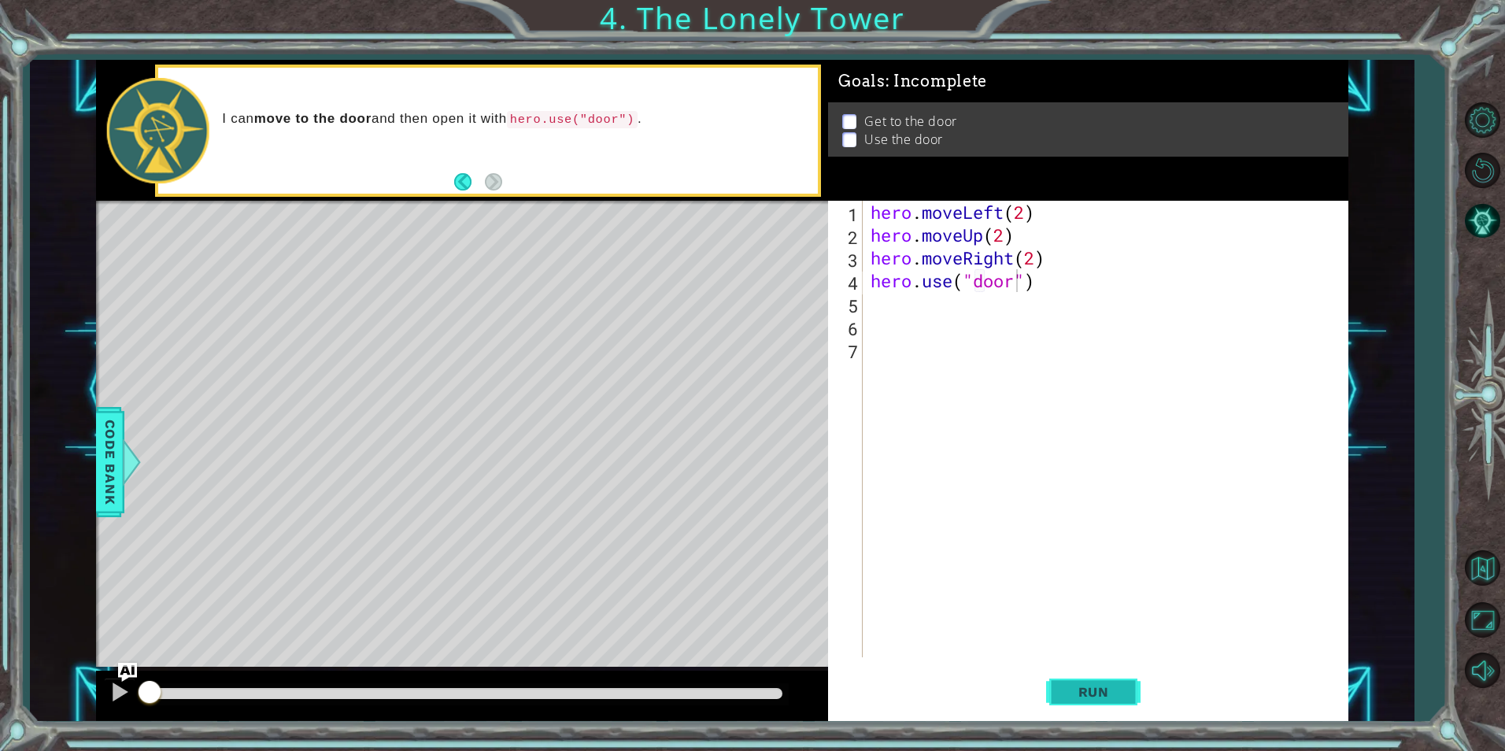
click at [1090, 689] on span "Run" at bounding box center [1093, 692] width 62 height 16
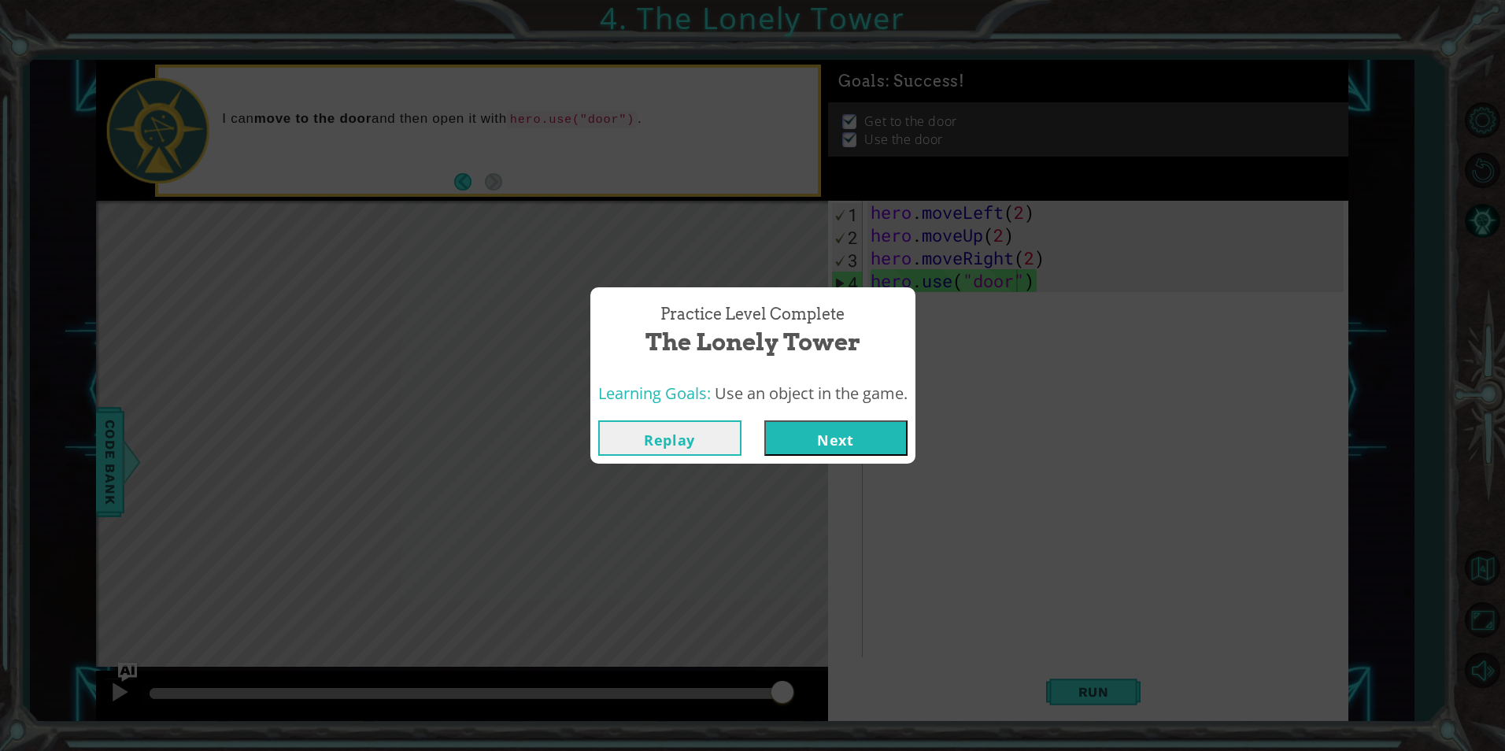
click at [825, 438] on button "Next" at bounding box center [835, 437] width 143 height 35
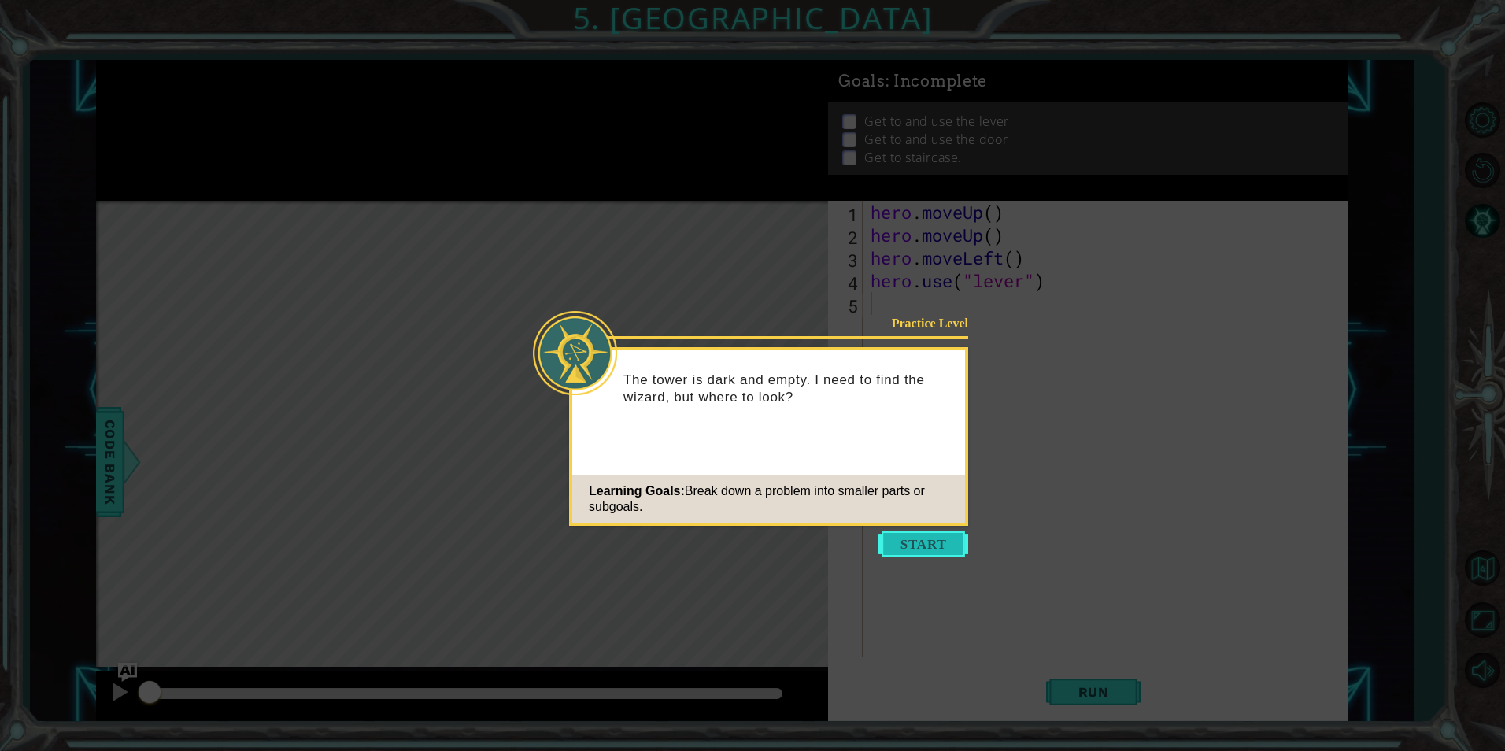
click at [925, 546] on button "Start" at bounding box center [923, 543] width 90 height 25
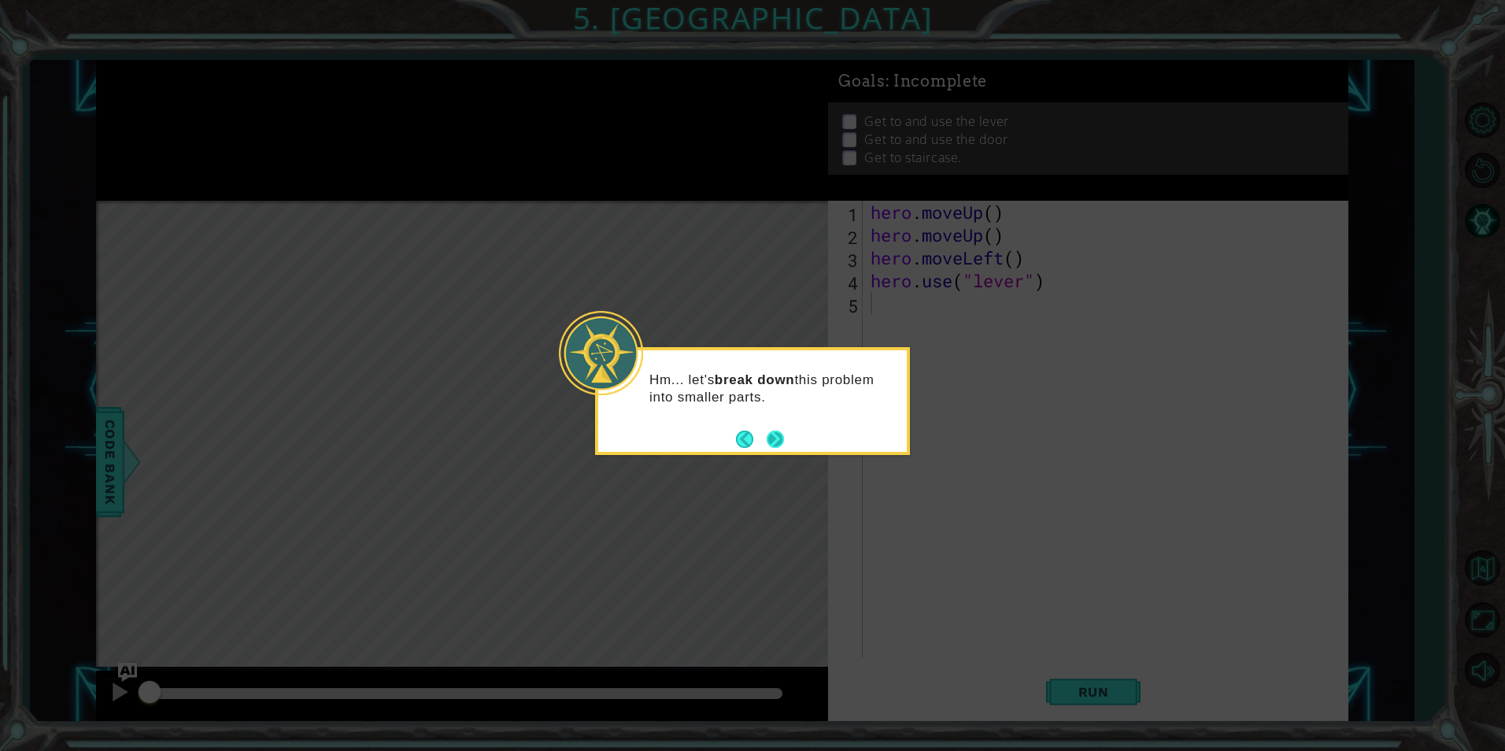
click at [773, 443] on button "Next" at bounding box center [774, 438] width 17 height 17
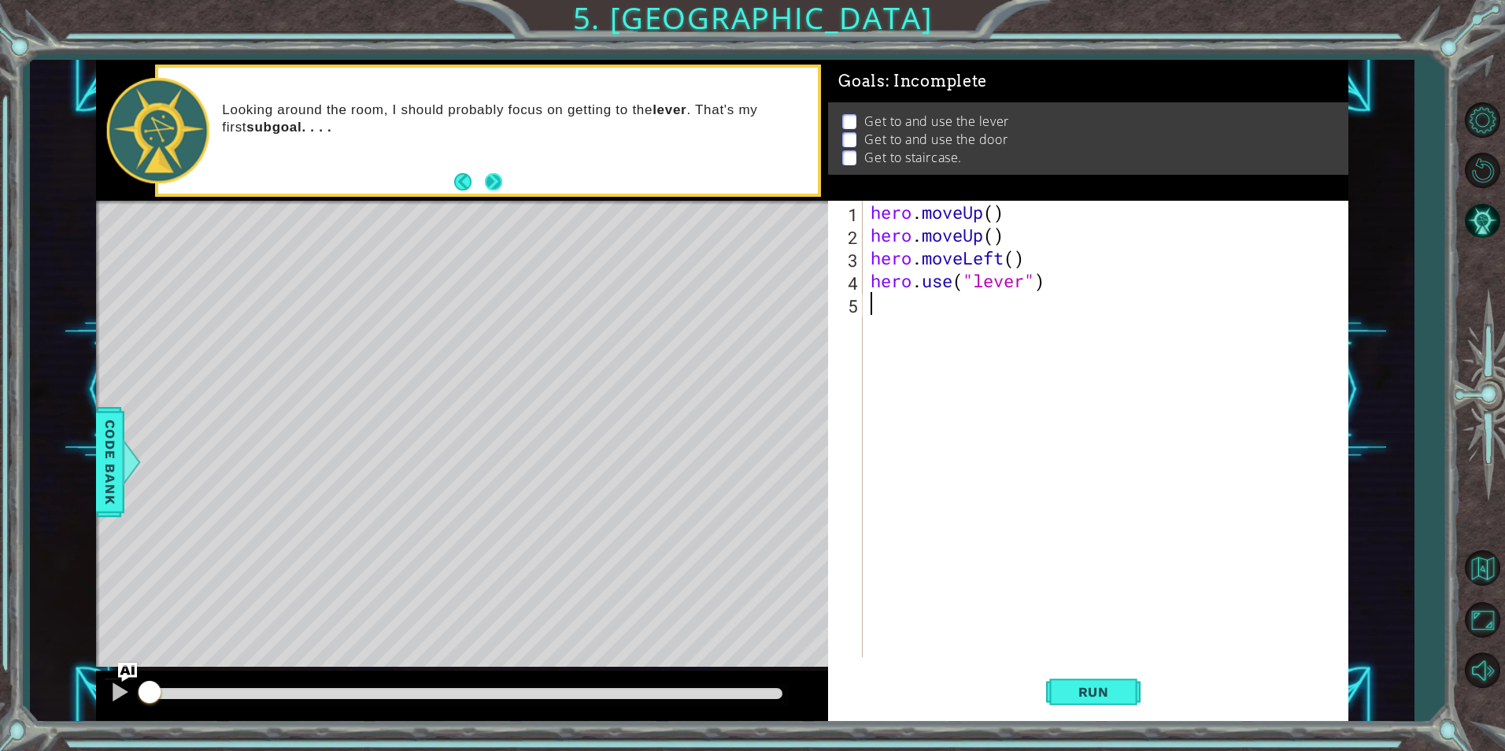
click at [494, 179] on button "Next" at bounding box center [493, 181] width 17 height 17
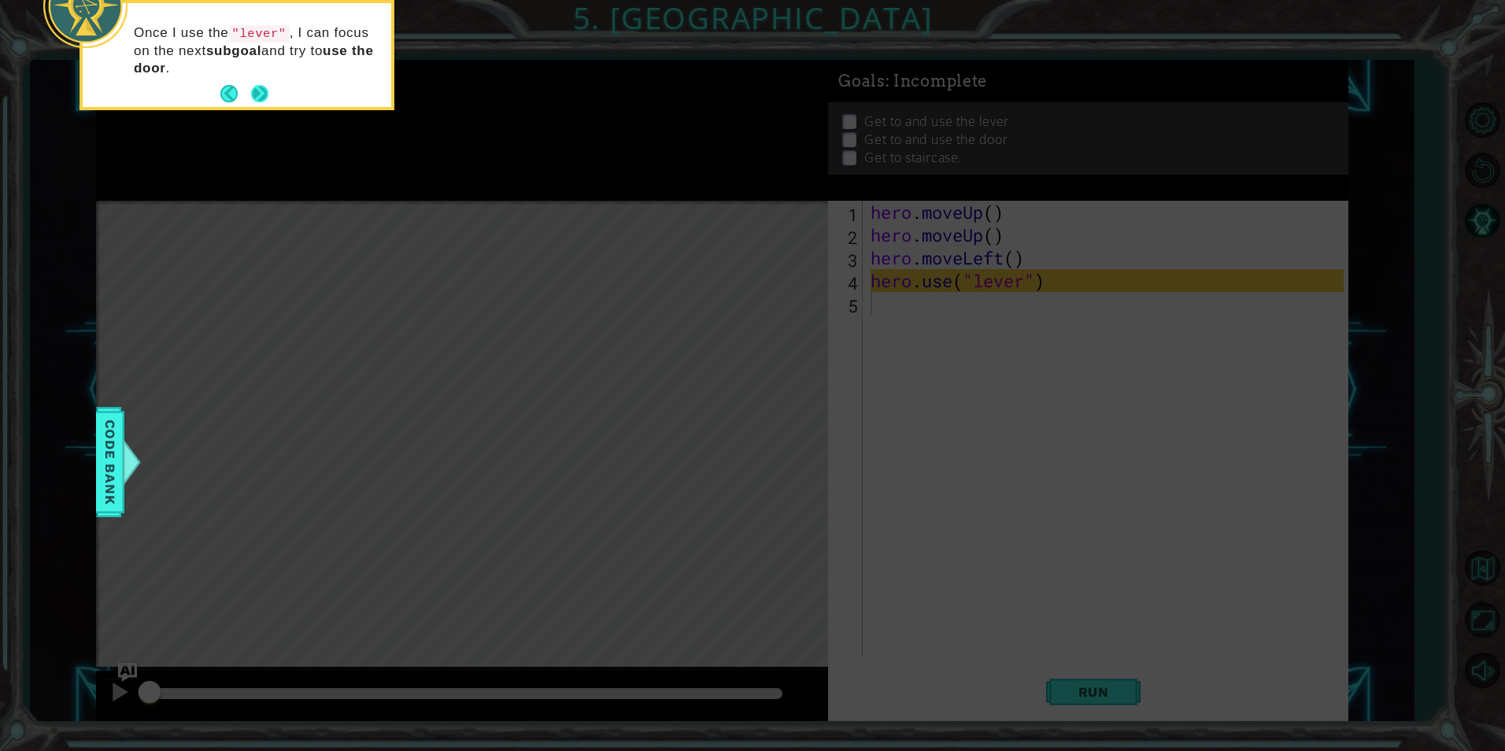
click at [252, 93] on button "Next" at bounding box center [259, 93] width 17 height 17
